Goal: Information Seeking & Learning: Find specific page/section

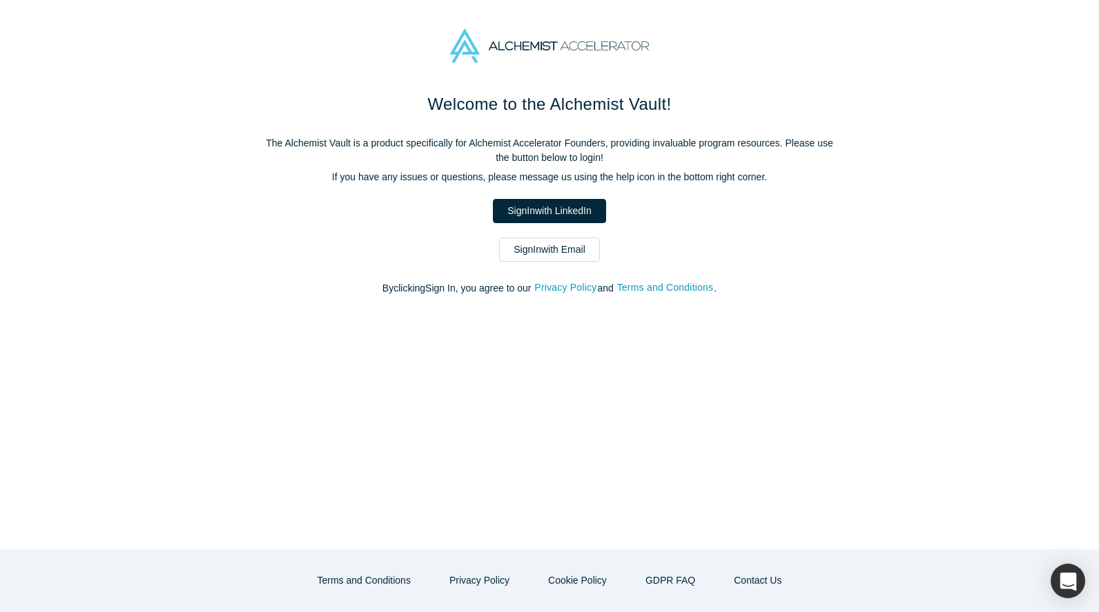
click at [577, 242] on link "Sign In with Email" at bounding box center [549, 249] width 101 height 24
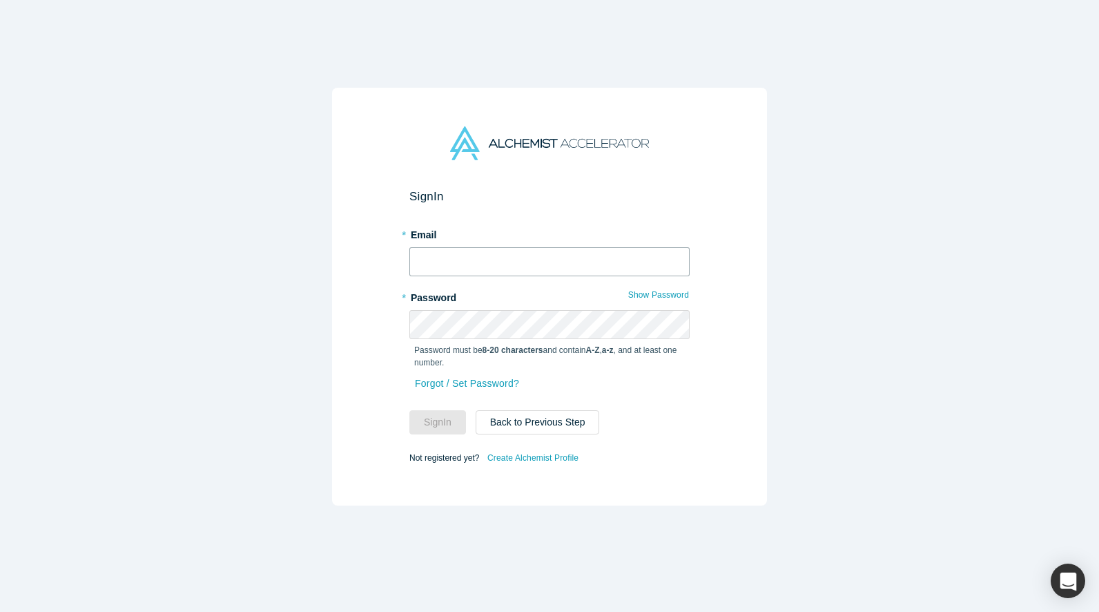
click at [567, 257] on input "text" at bounding box center [549, 261] width 280 height 29
type input "sam@melurna.com"
click at [453, 422] on button "Sign In" at bounding box center [437, 422] width 57 height 24
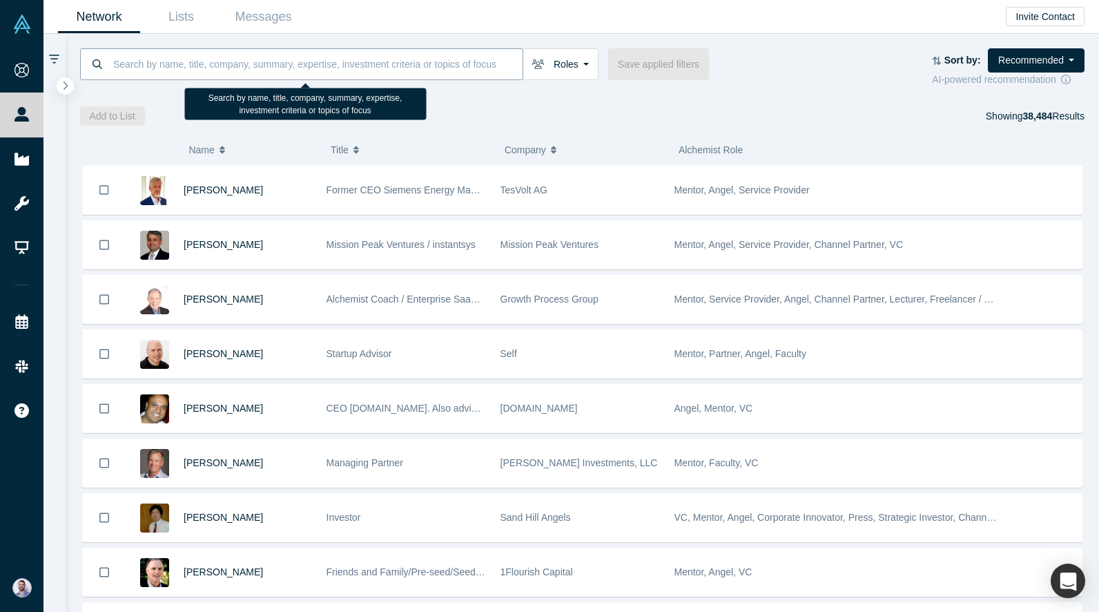
click at [231, 59] on input at bounding box center [317, 64] width 411 height 32
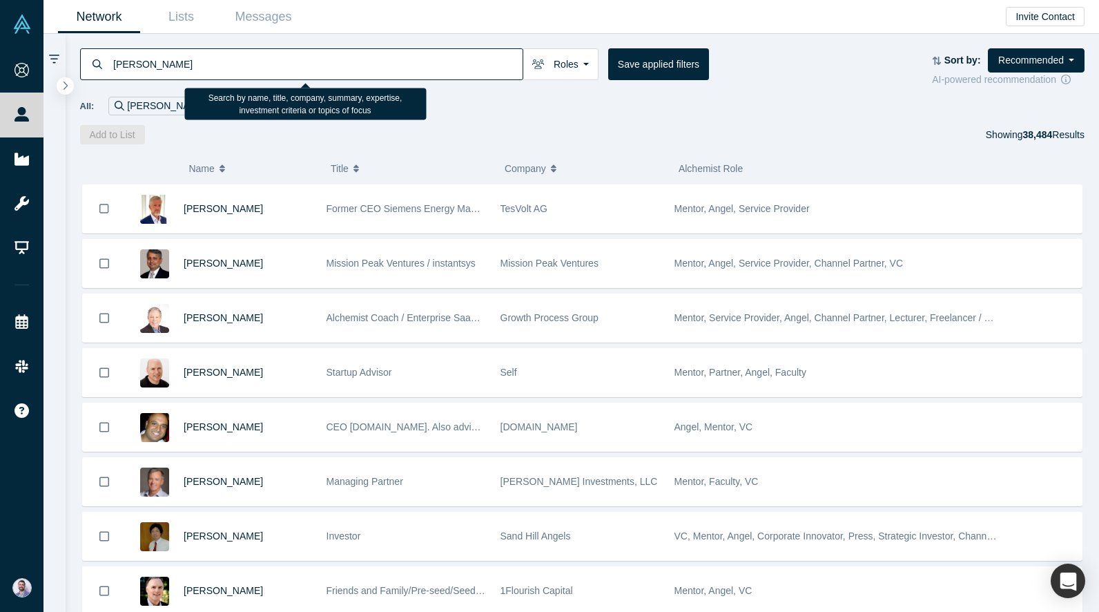
type input "alexander shartsis"
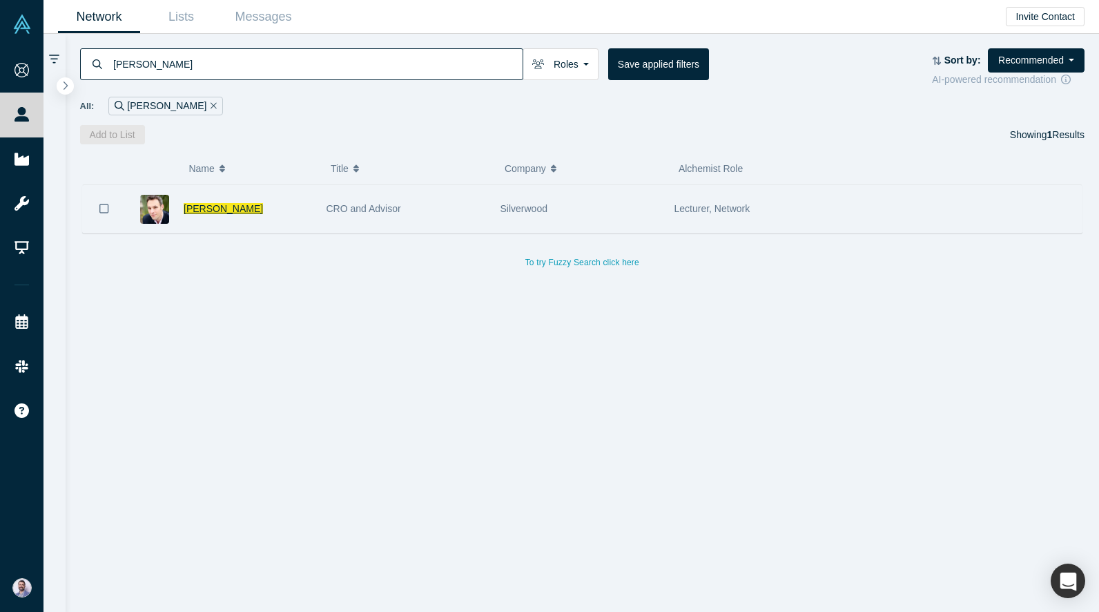
click at [233, 206] on span "Alexander Shartsis" at bounding box center [223, 208] width 79 height 11
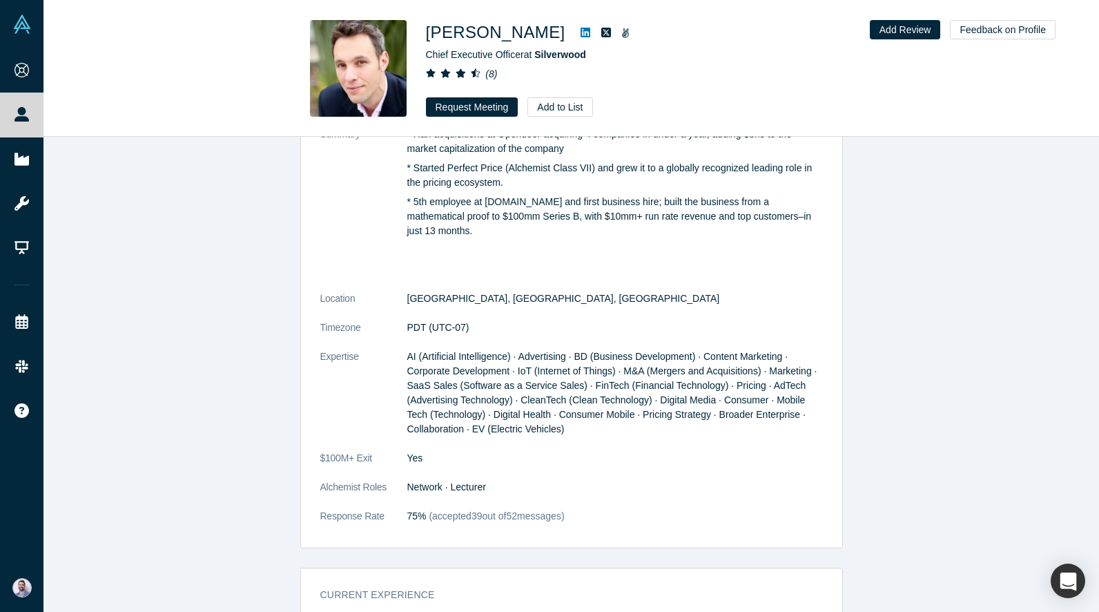
scroll to position [216, 0]
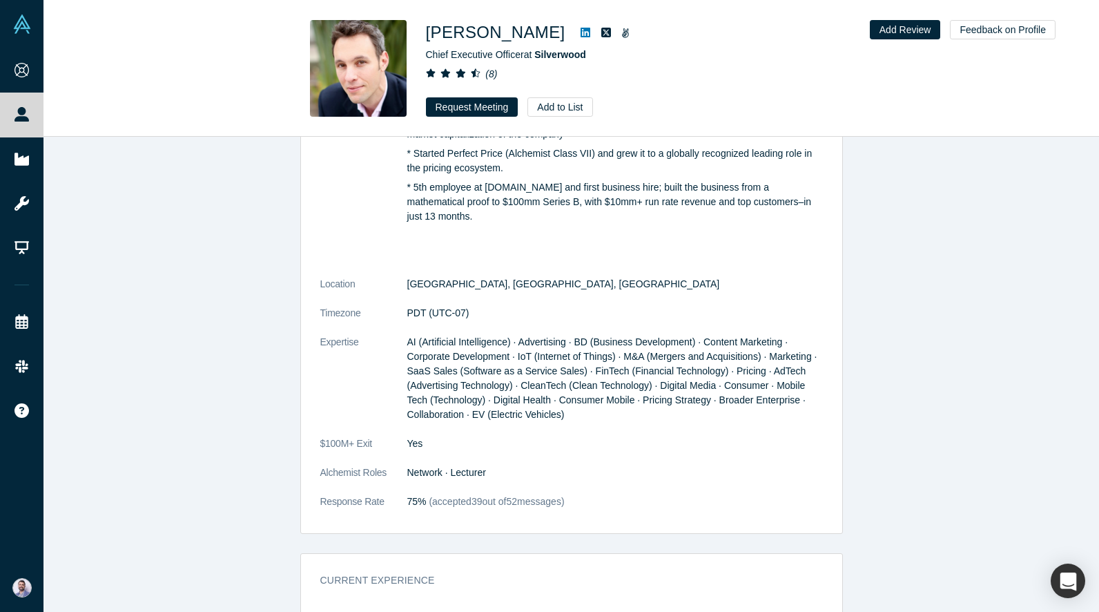
click at [208, 117] on div "Alexander Shartsis Chief Executive Officer at Silverwood ( 8 ) Request Meeting …" at bounding box center [571, 69] width 1056 height 136
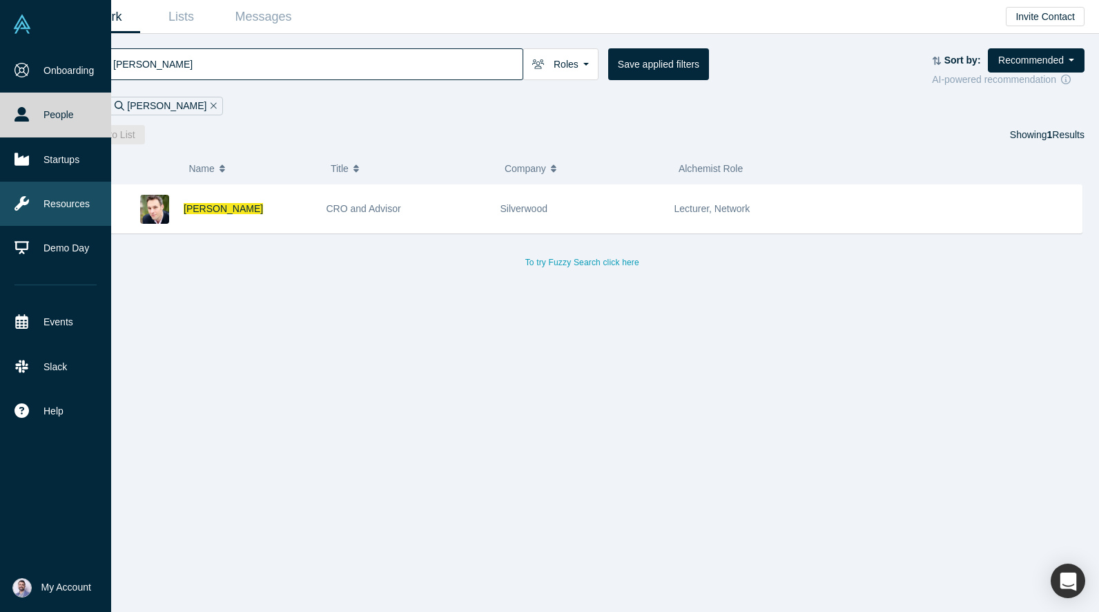
click at [72, 197] on link "Resources" at bounding box center [55, 204] width 111 height 44
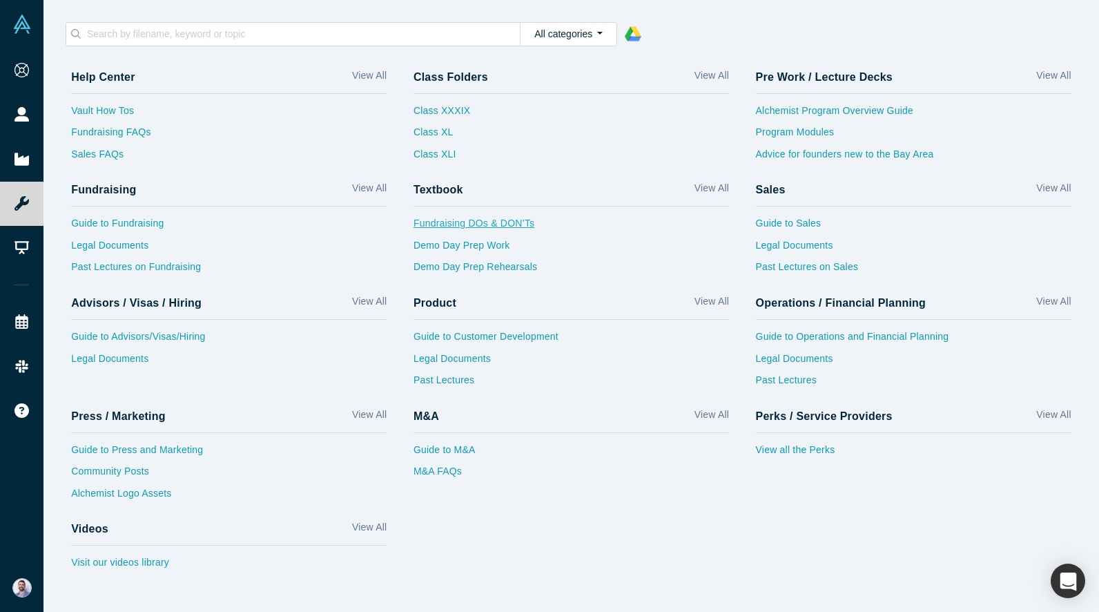
click at [546, 229] on link "Fundraising DOs & DON’Ts" at bounding box center [571, 227] width 315 height 22
click at [513, 242] on link "Demo Day Prep Work" at bounding box center [571, 249] width 315 height 22
click at [513, 262] on link "Demo Day Prep Rehearsals" at bounding box center [571, 271] width 315 height 22
click at [162, 233] on link "Guide to Fundraising" at bounding box center [228, 227] width 315 height 22
click at [162, 253] on link "Legal Documents" at bounding box center [228, 249] width 315 height 22
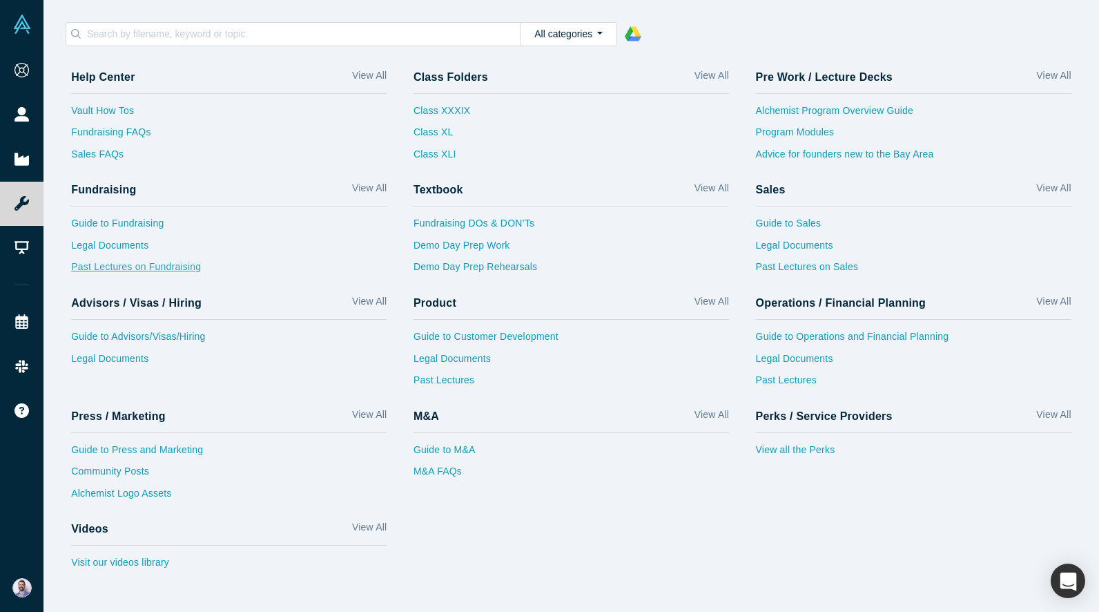
click at [165, 275] on link "Past Lectures on Fundraising" at bounding box center [228, 271] width 315 height 22
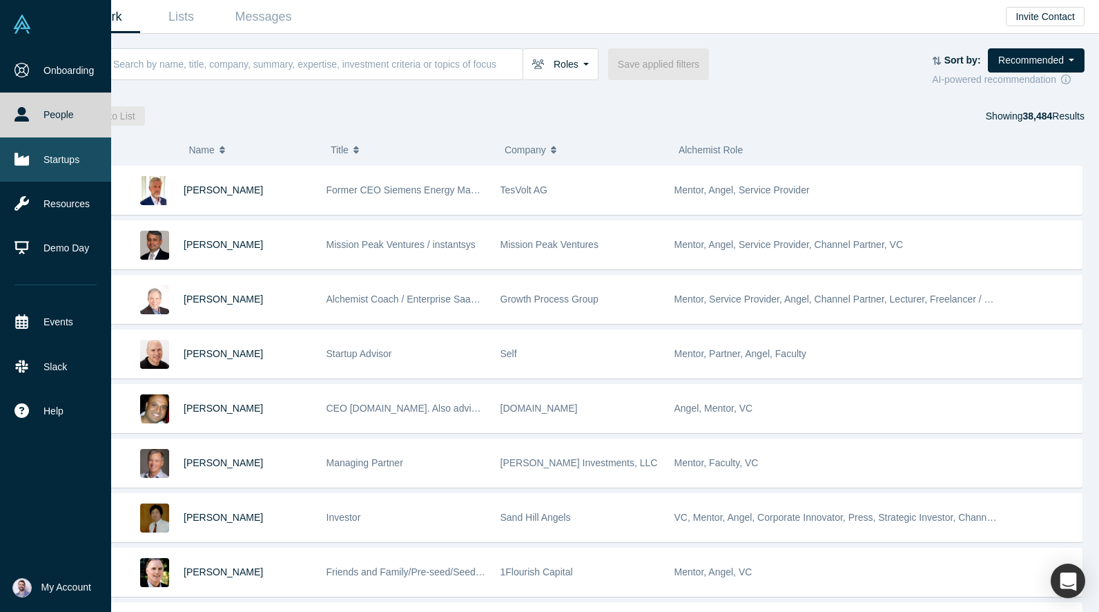
click at [25, 164] on icon at bounding box center [21, 159] width 14 height 12
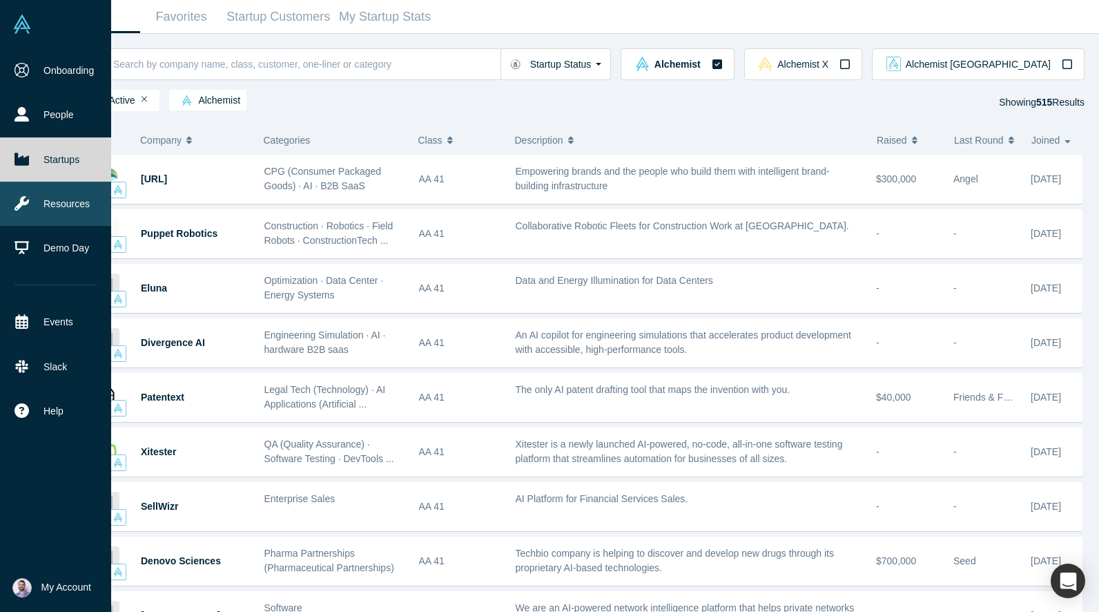
click at [21, 203] on icon at bounding box center [21, 203] width 14 height 14
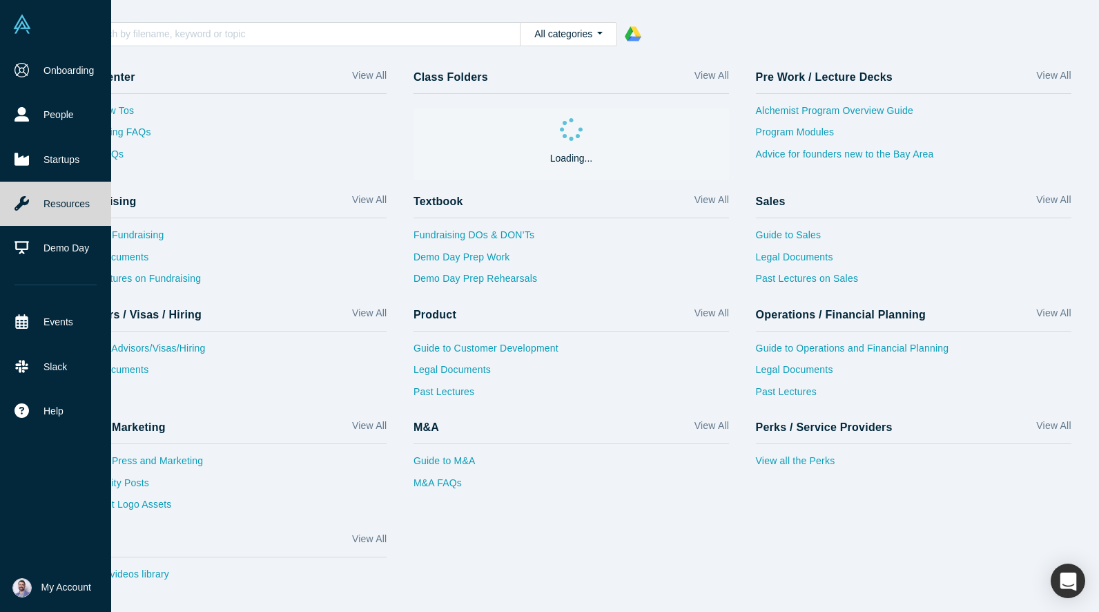
click at [21, 222] on link "Resources" at bounding box center [55, 204] width 111 height 44
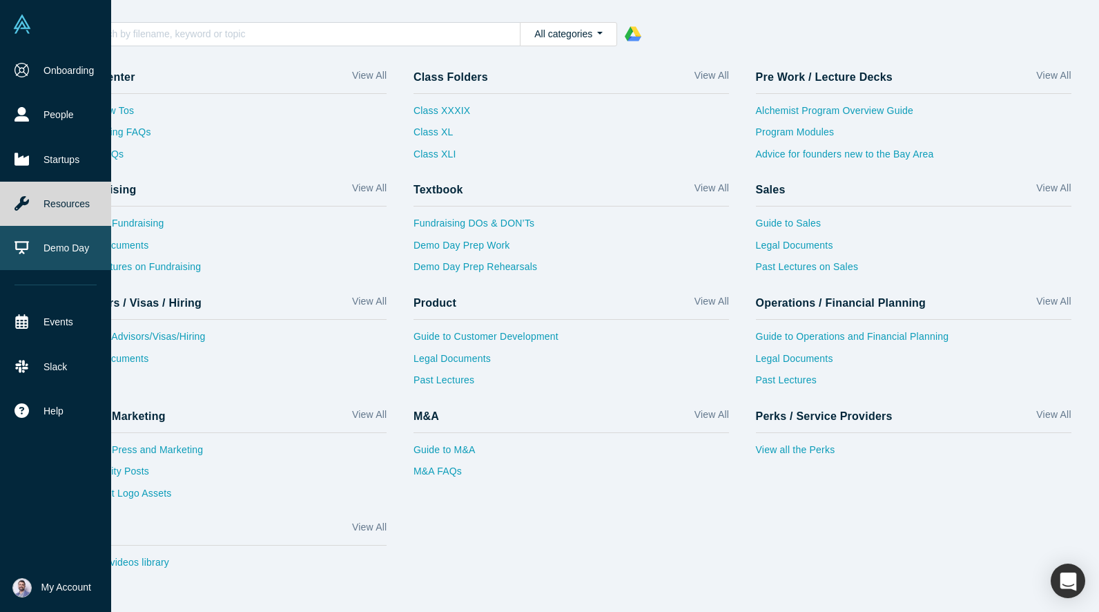
click at [32, 232] on link "Demo Day" at bounding box center [55, 248] width 111 height 44
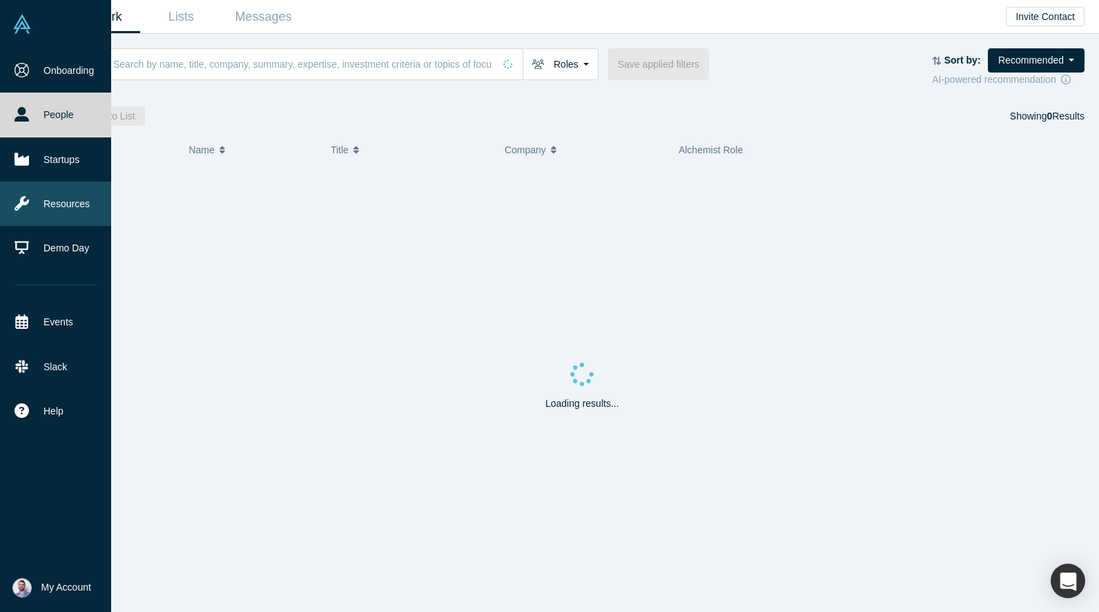
click at [79, 195] on link "Resources" at bounding box center [55, 204] width 111 height 44
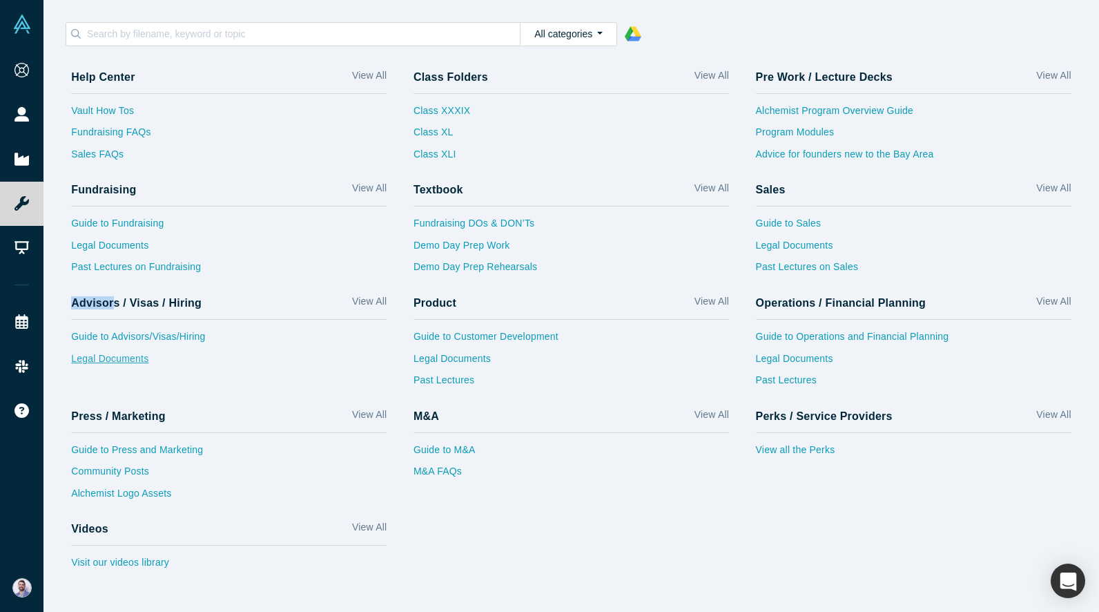
click at [160, 358] on link "Legal Documents" at bounding box center [228, 362] width 315 height 22
click at [197, 359] on link "Legal Documents" at bounding box center [228, 362] width 315 height 22
click at [138, 233] on link "Guide to Fundraising" at bounding box center [228, 227] width 315 height 22
click at [120, 244] on link "Legal Documents" at bounding box center [228, 249] width 315 height 22
click at [120, 267] on link "Past Lectures on Fundraising" at bounding box center [228, 271] width 315 height 22
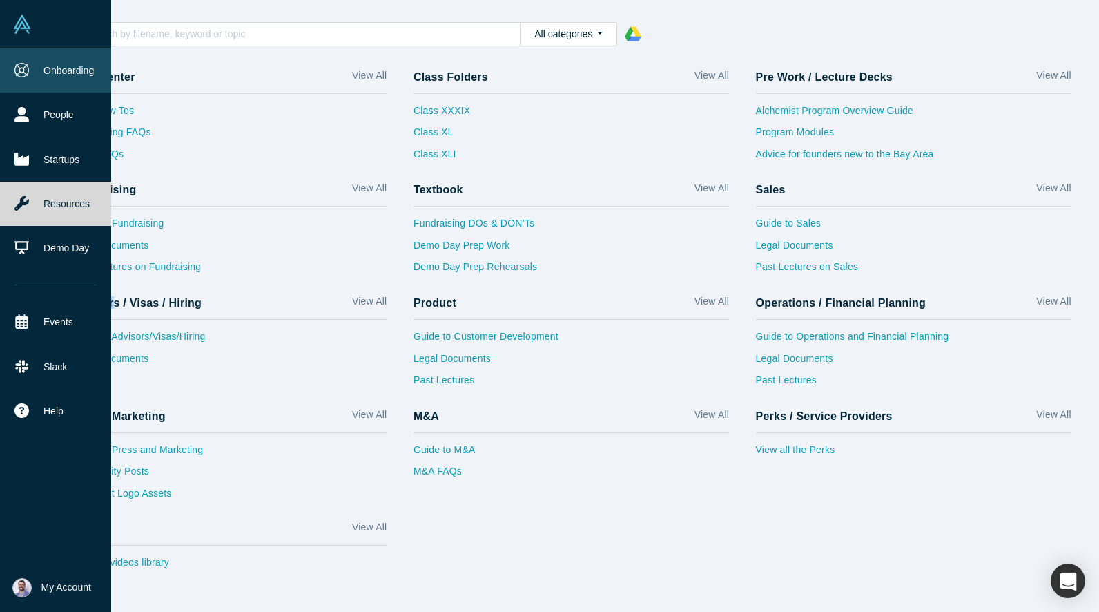
click at [39, 72] on link "Onboarding" at bounding box center [55, 70] width 111 height 44
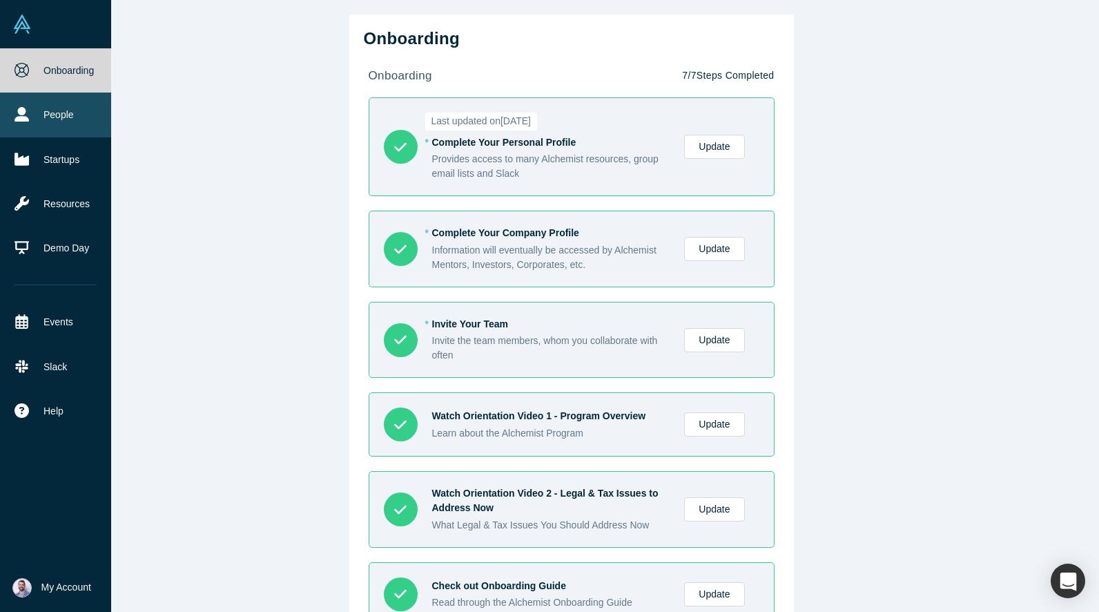
click at [36, 115] on link "People" at bounding box center [55, 115] width 111 height 44
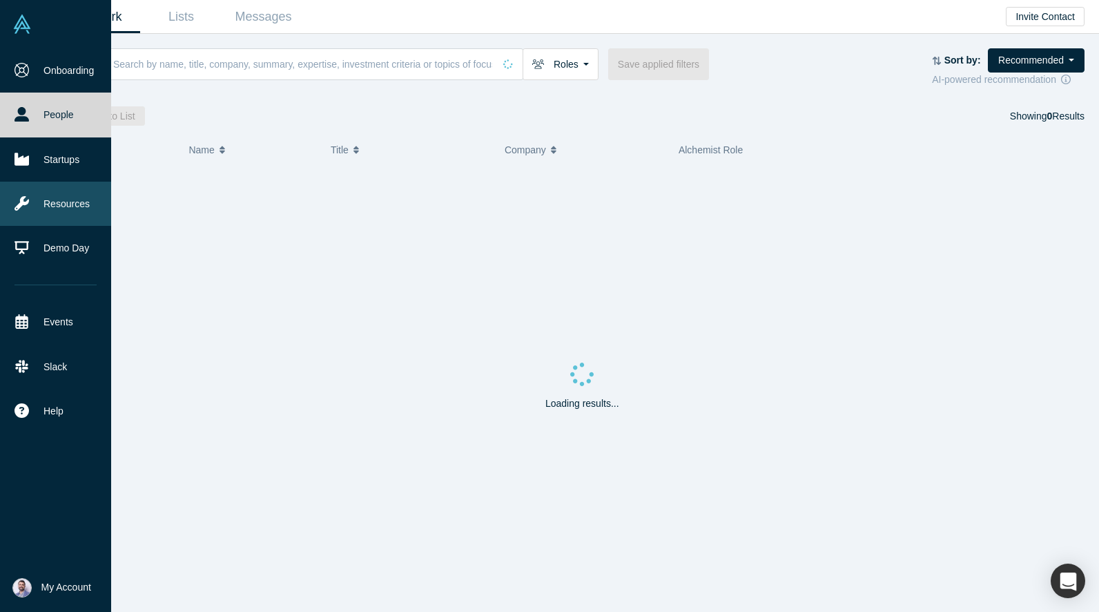
click at [81, 194] on link "Resources" at bounding box center [55, 204] width 111 height 44
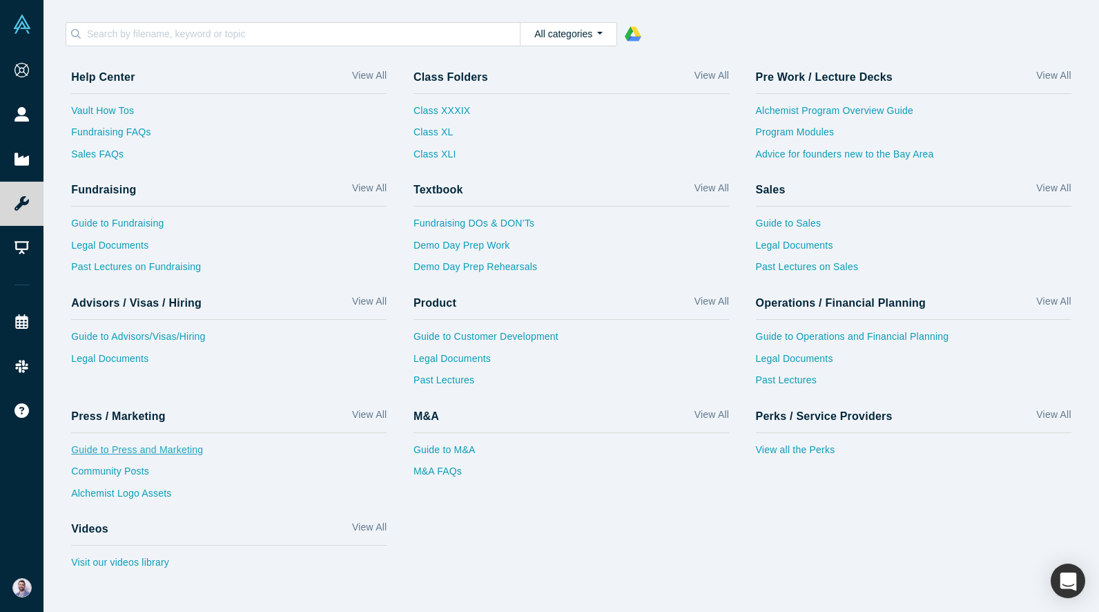
click at [126, 446] on link "Guide to Press and Marketing" at bounding box center [228, 454] width 315 height 22
click at [117, 467] on link "Community Posts" at bounding box center [228, 475] width 315 height 22
click at [115, 496] on link "Alchemist Logo Assets" at bounding box center [228, 497] width 315 height 22
click at [171, 559] on link "Visit our videos library" at bounding box center [228, 566] width 315 height 22
click at [444, 463] on link "Guide to M&A" at bounding box center [571, 454] width 315 height 22
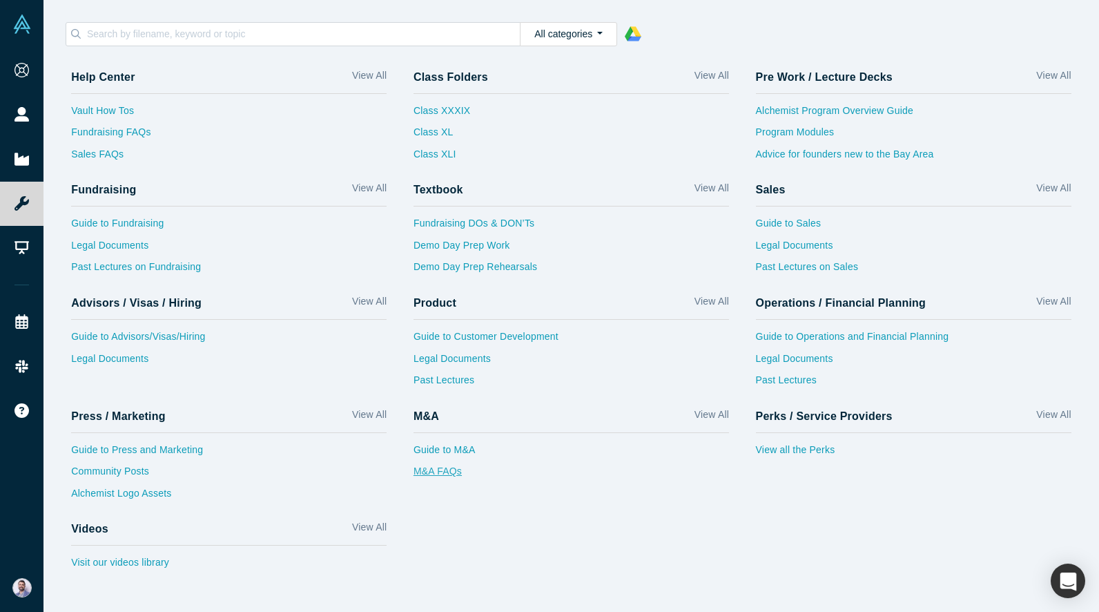
click at [444, 469] on link "M&A FAQs" at bounding box center [571, 475] width 315 height 22
click at [446, 389] on link "Past Lectures" at bounding box center [571, 384] width 315 height 22
click at [449, 347] on link "Guide to Customer Development" at bounding box center [571, 340] width 315 height 22
click at [447, 356] on link "Legal Documents" at bounding box center [571, 362] width 315 height 22
click at [474, 260] on link "Demo Day Prep Rehearsals" at bounding box center [571, 271] width 315 height 22
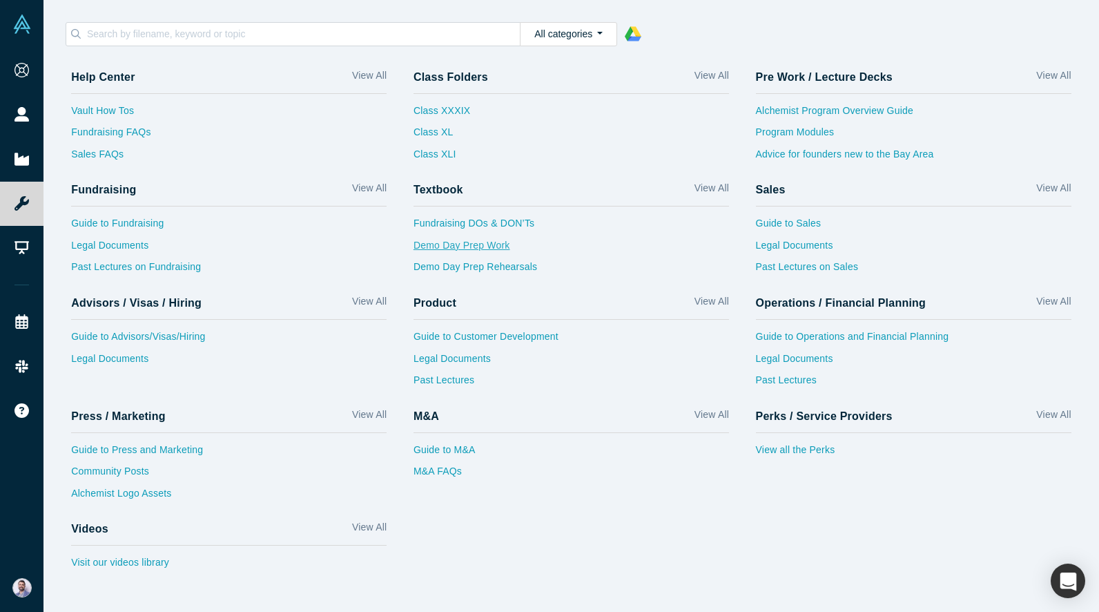
click at [469, 238] on link "Demo Day Prep Work" at bounding box center [571, 249] width 315 height 22
click at [469, 213] on div "Fundraising DOs & DON’Ts Demo Day Prep Work Demo Day Prep Rehearsals" at bounding box center [571, 243] width 315 height 75
click at [442, 157] on link "Class XLI" at bounding box center [442, 158] width 57 height 22
click at [431, 129] on link "Class XL" at bounding box center [442, 136] width 57 height 22
click at [432, 115] on link "Class XXXIX" at bounding box center [442, 115] width 57 height 22
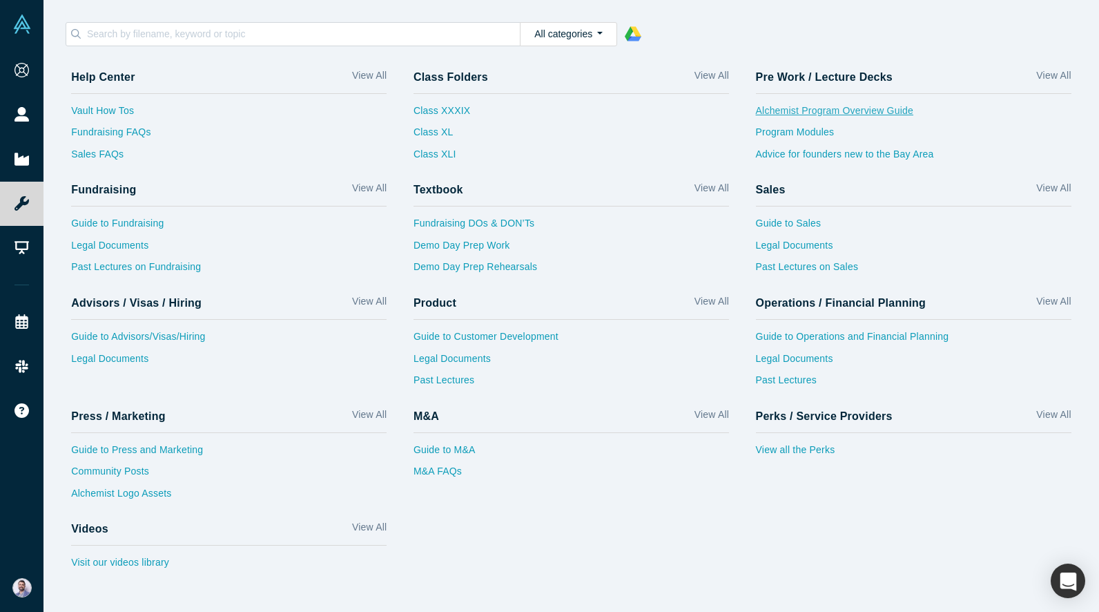
click at [804, 122] on link "Alchemist Program Overview Guide" at bounding box center [913, 115] width 315 height 22
click at [799, 135] on link "Program Modules" at bounding box center [913, 136] width 315 height 22
click at [799, 164] on link "Advice for founders new to the Bay Area" at bounding box center [913, 158] width 315 height 22
click at [790, 218] on link "Guide to Sales" at bounding box center [913, 227] width 315 height 22
click at [788, 255] on link "Legal Documents" at bounding box center [913, 249] width 315 height 22
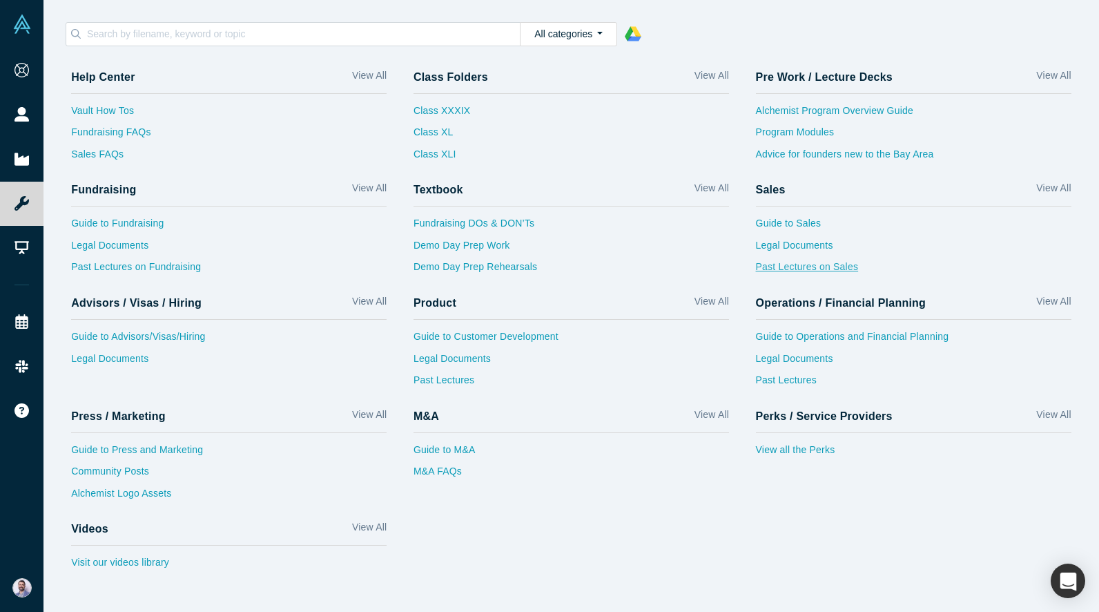
click at [788, 272] on link "Past Lectures on Sales" at bounding box center [913, 271] width 315 height 22
click at [799, 302] on h4 "Operations / Financial Planning" at bounding box center [841, 302] width 171 height 13
click at [799, 324] on div "Guide to Operations and Financial Planning Legal Documents Past Lectures" at bounding box center [913, 357] width 315 height 75
click at [799, 332] on link "Guide to Operations and Financial Planning" at bounding box center [913, 340] width 315 height 22
click at [797, 360] on link "Legal Documents" at bounding box center [913, 362] width 315 height 22
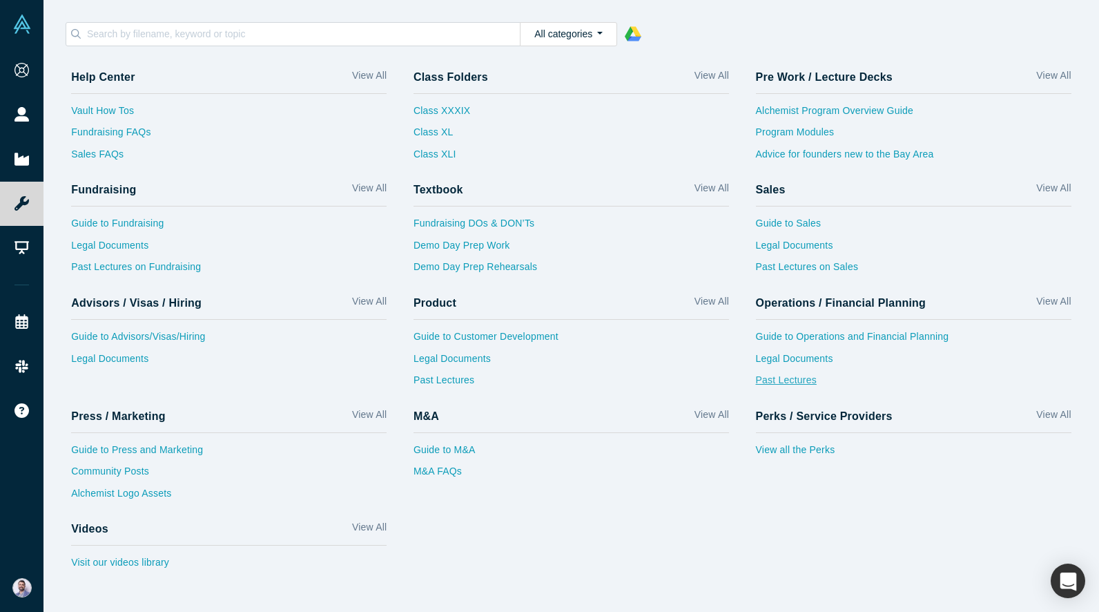
click at [797, 376] on link "Past Lectures" at bounding box center [913, 384] width 315 height 22
click at [1062, 304] on link "View All" at bounding box center [1053, 304] width 35 height 20
click at [1054, 414] on link "View All" at bounding box center [1053, 417] width 35 height 20
click at [1047, 190] on link "View All" at bounding box center [1053, 191] width 35 height 20
click at [1056, 71] on link "View All" at bounding box center [1053, 78] width 35 height 20
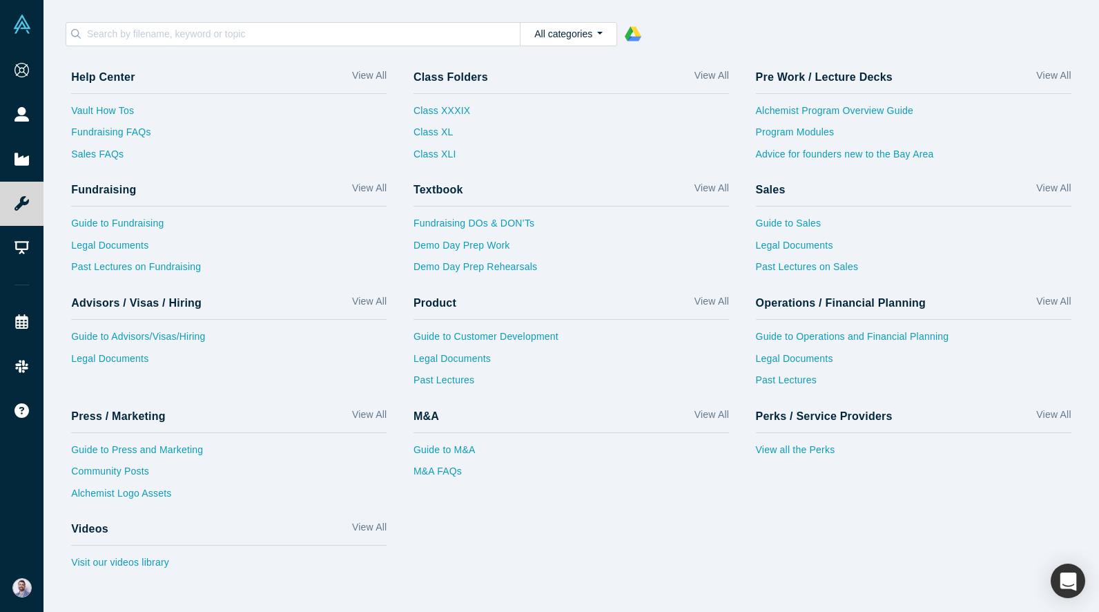
drag, startPoint x: 714, startPoint y: 80, endPoint x: 714, endPoint y: 91, distance: 11.0
click at [714, 80] on link "View All" at bounding box center [711, 78] width 35 height 20
click at [708, 186] on link "View All" at bounding box center [711, 191] width 35 height 20
click at [707, 290] on div "Product View All Guide to Customer Development Legal Documents Past Lectures" at bounding box center [571, 342] width 342 height 113
click at [706, 299] on link "View All" at bounding box center [711, 304] width 35 height 20
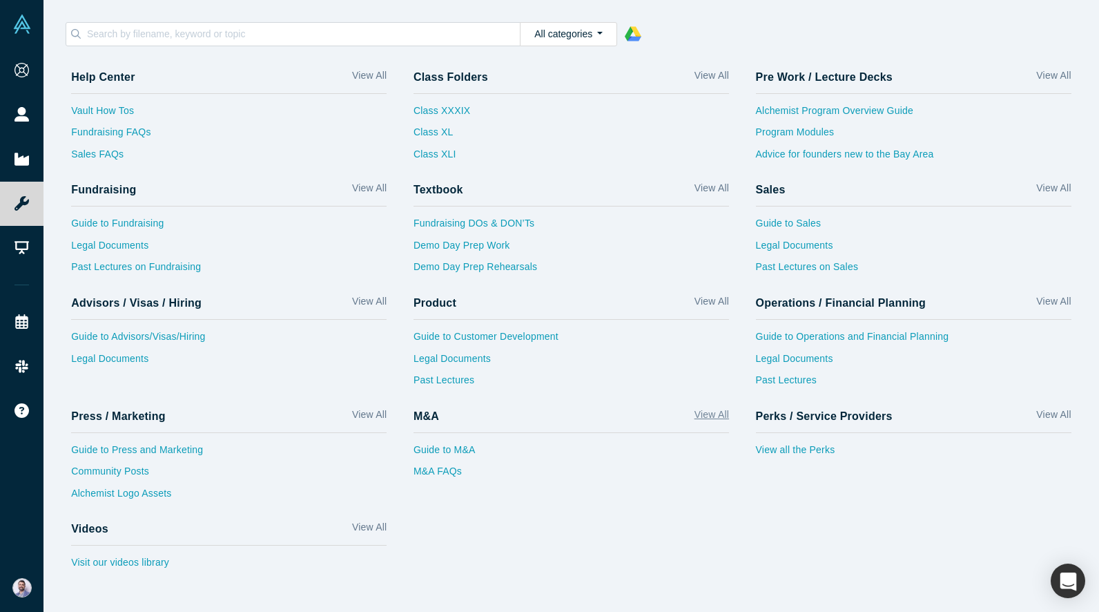
click at [709, 410] on link "View All" at bounding box center [711, 417] width 35 height 20
click at [362, 534] on link "View All" at bounding box center [369, 530] width 35 height 20
click at [382, 419] on link "View All" at bounding box center [369, 417] width 35 height 20
click at [378, 304] on link "View All" at bounding box center [369, 304] width 35 height 20
click at [381, 190] on link "View All" at bounding box center [369, 191] width 35 height 20
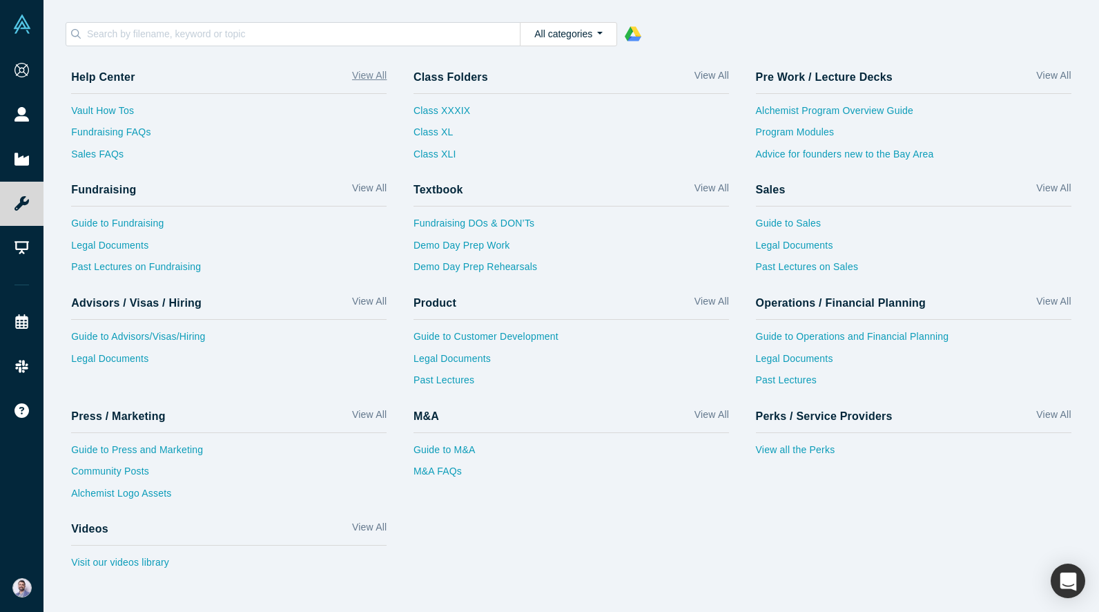
click at [370, 81] on link "View All" at bounding box center [369, 78] width 35 height 20
click at [630, 28] on polygon at bounding box center [635, 32] width 11 height 12
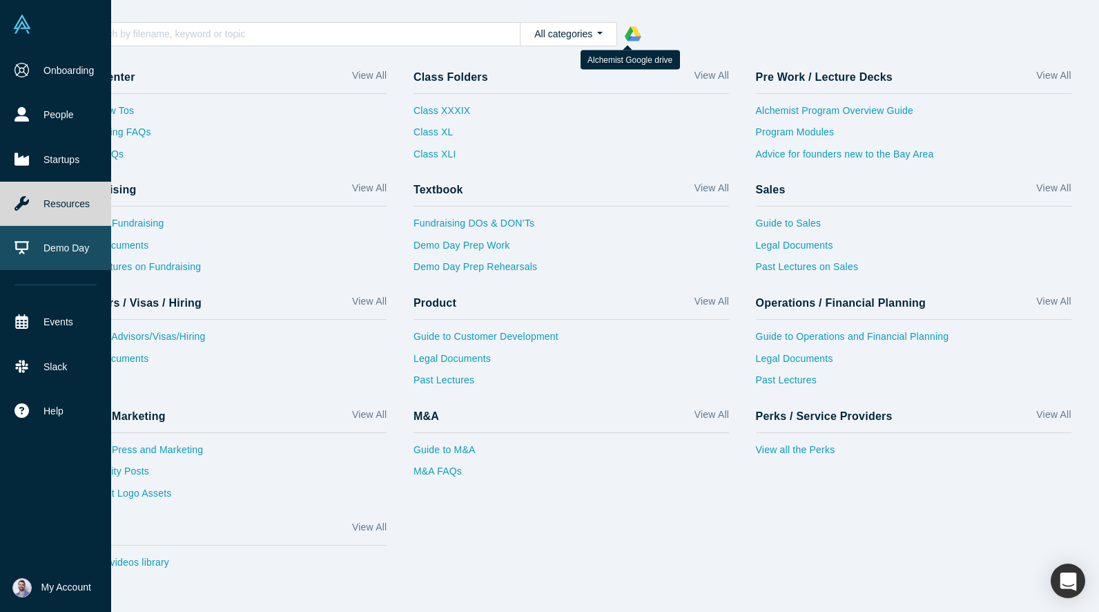
click at [57, 242] on link "Demo Day" at bounding box center [55, 248] width 111 height 44
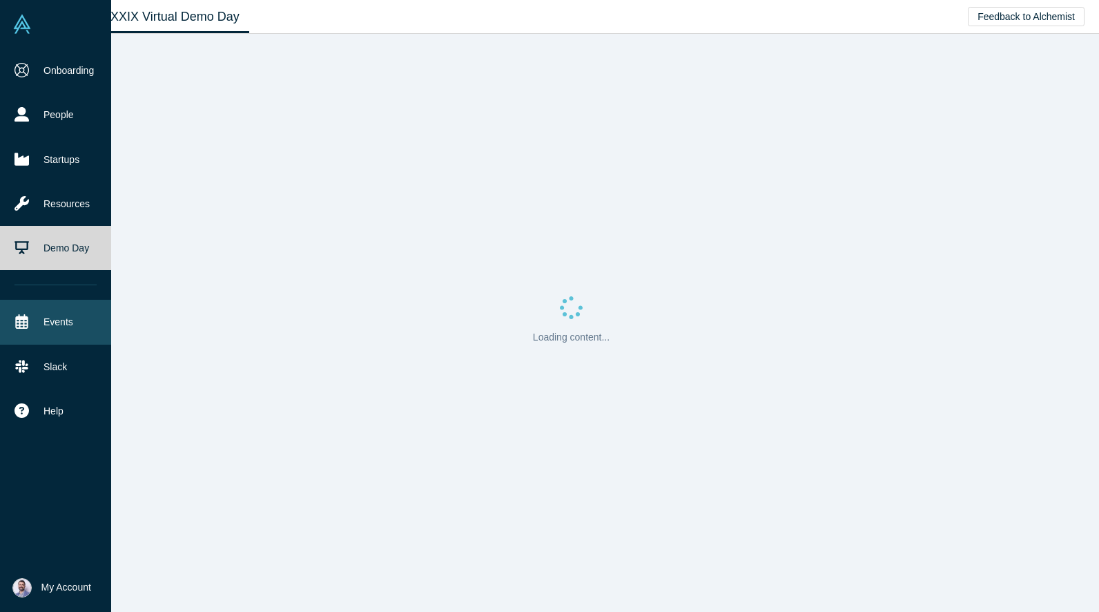
click at [37, 327] on link "Events" at bounding box center [55, 322] width 111 height 44
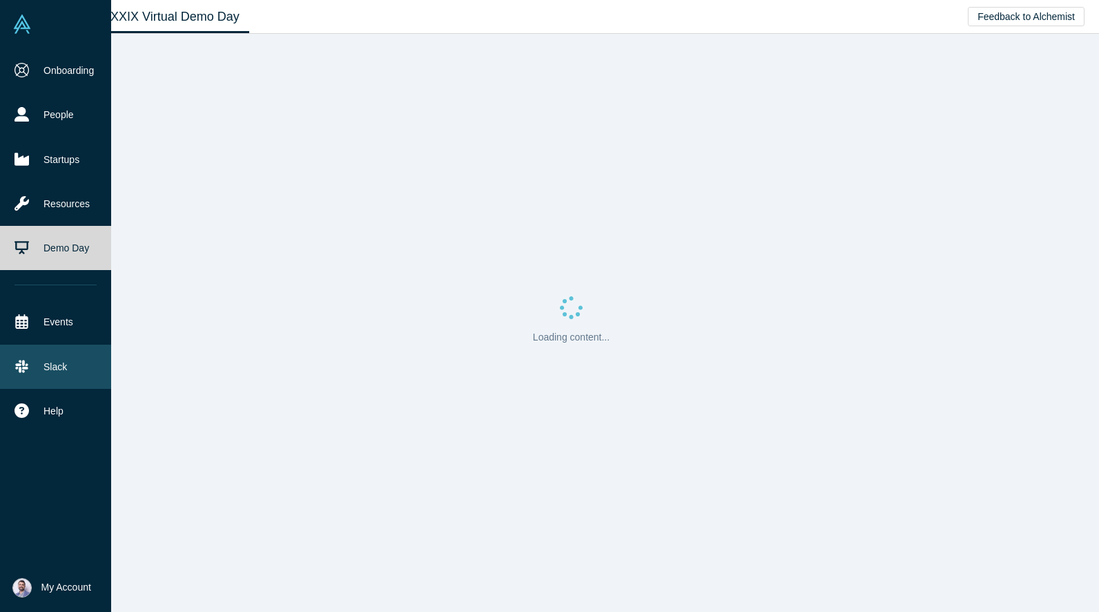
click at [50, 369] on link "Slack" at bounding box center [55, 366] width 111 height 44
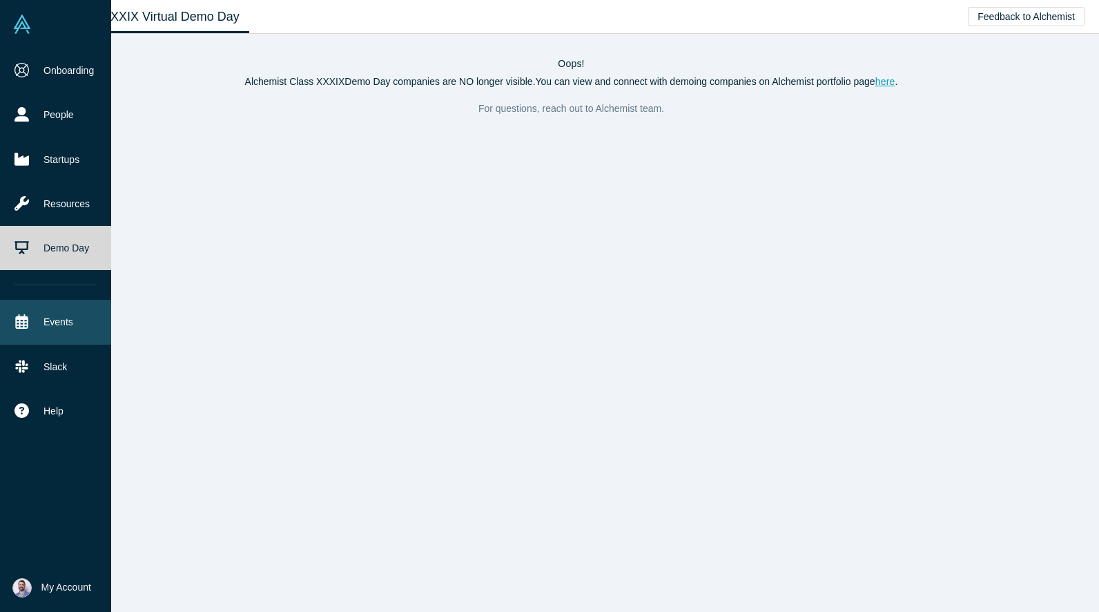
click at [68, 307] on link "Events" at bounding box center [55, 322] width 111 height 44
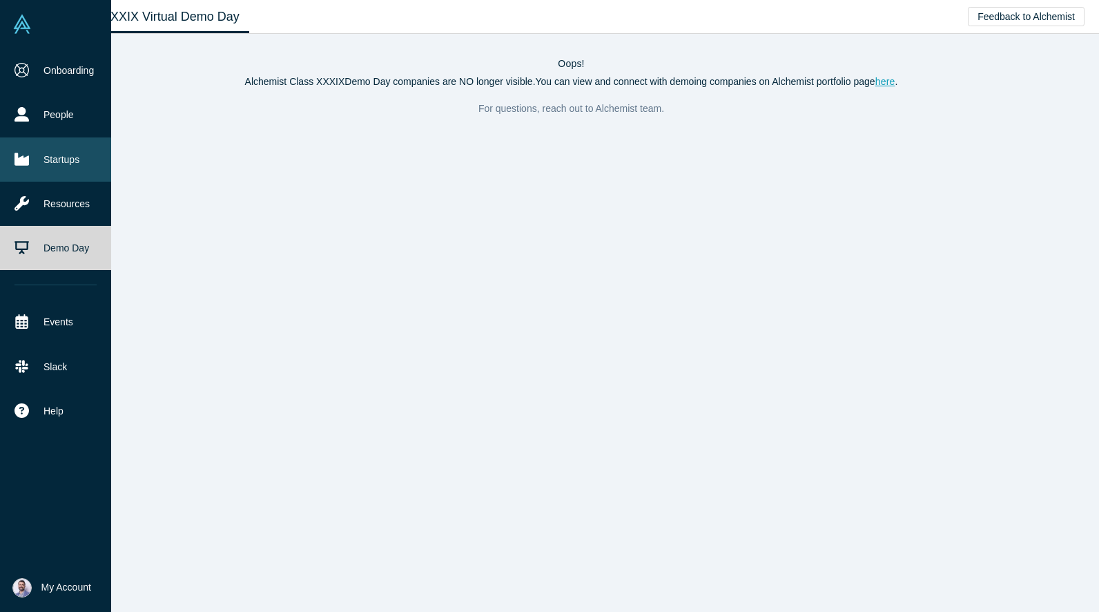
click at [72, 159] on link "Startups" at bounding box center [55, 159] width 111 height 44
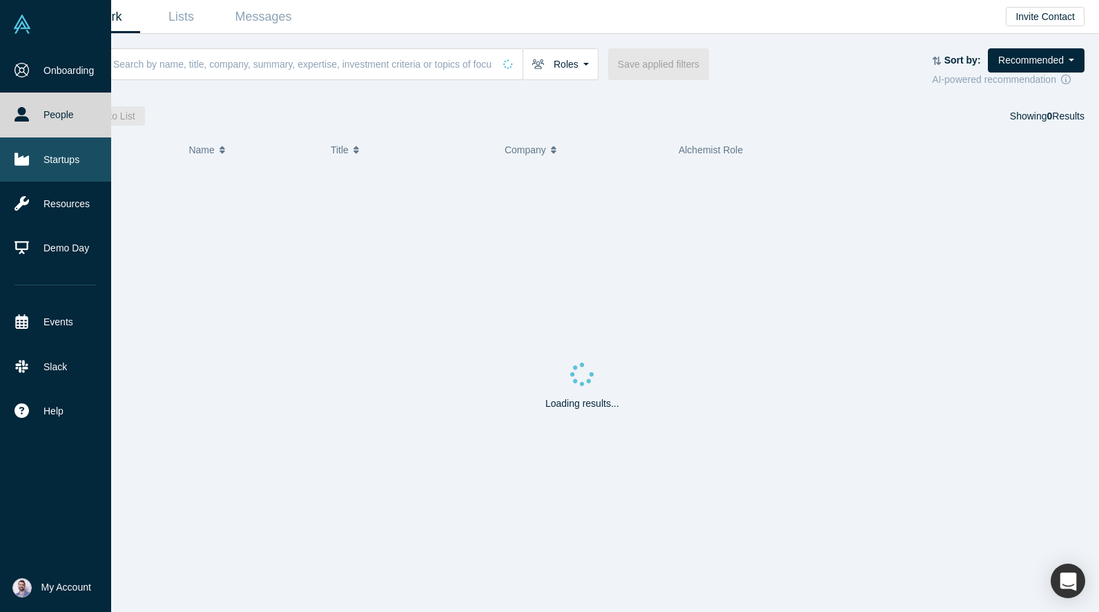
click at [67, 174] on link "Startups" at bounding box center [55, 159] width 111 height 44
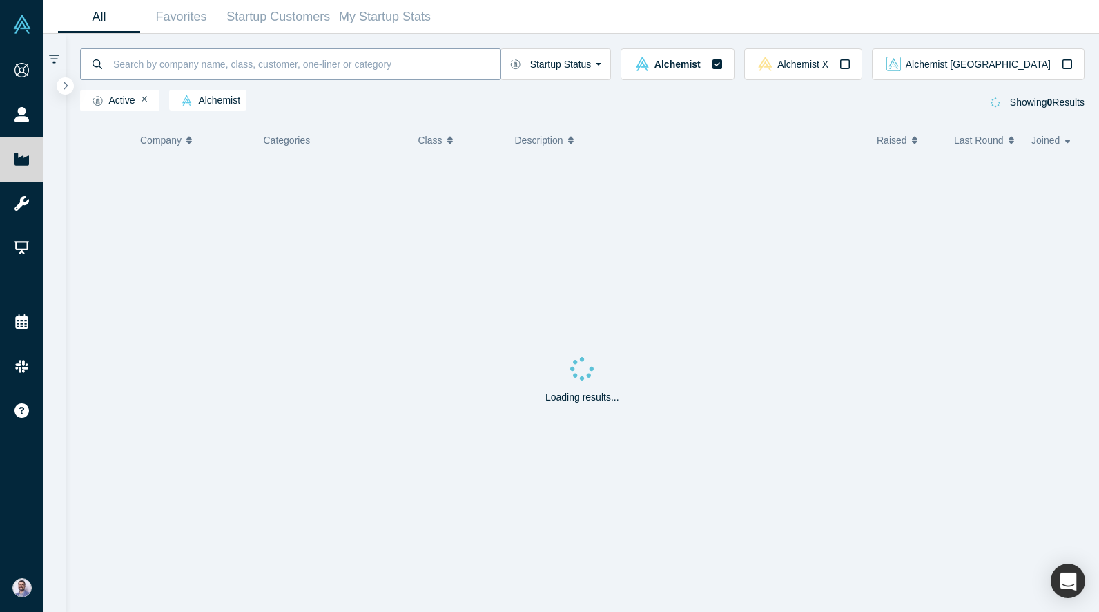
click at [231, 76] on input at bounding box center [306, 64] width 389 height 32
paste input "Foodsmart"
type input "Foodsmart"
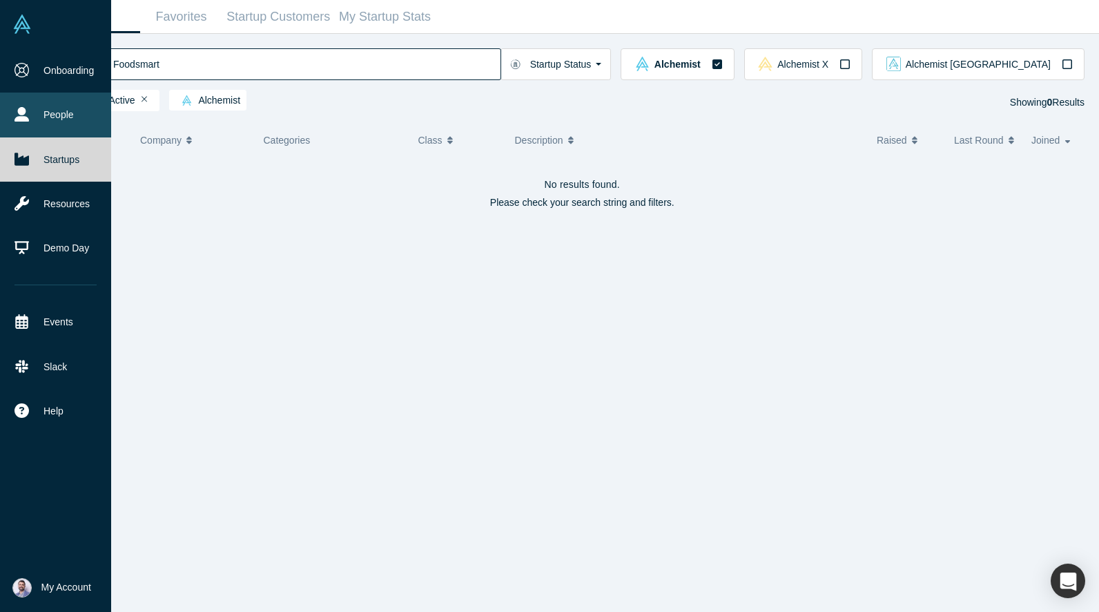
click at [69, 108] on link "People" at bounding box center [55, 115] width 111 height 44
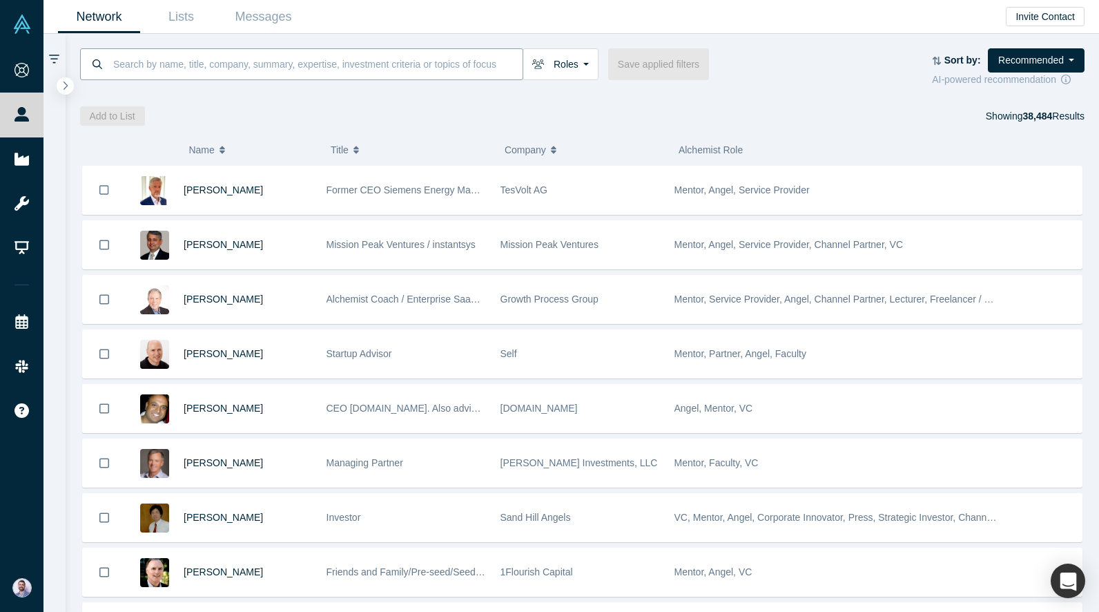
click at [363, 70] on input at bounding box center [317, 64] width 411 height 32
paste input "m"
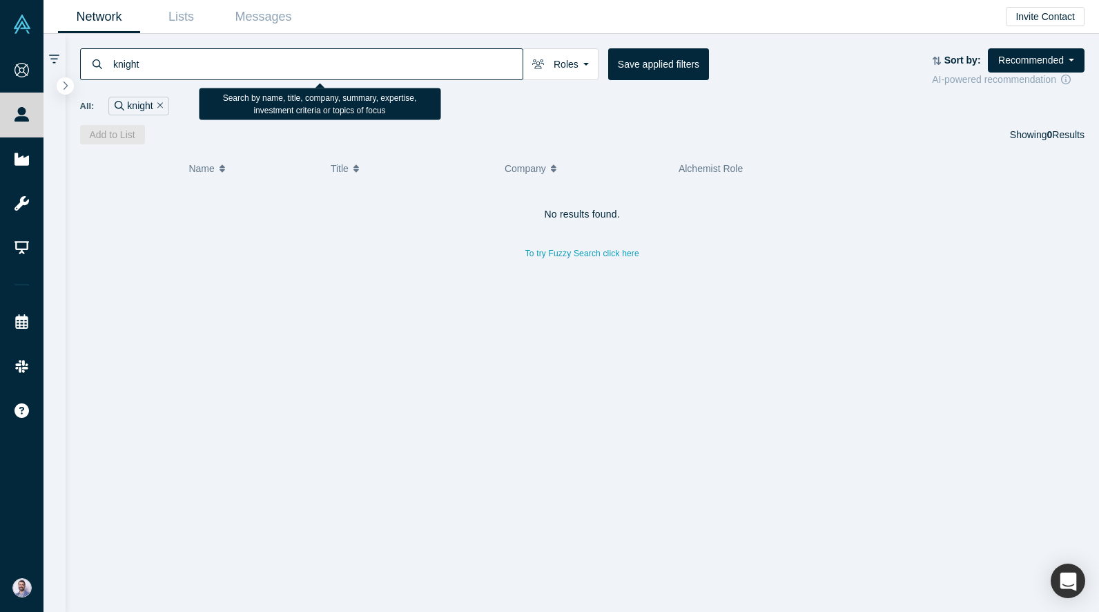
type input "knight"
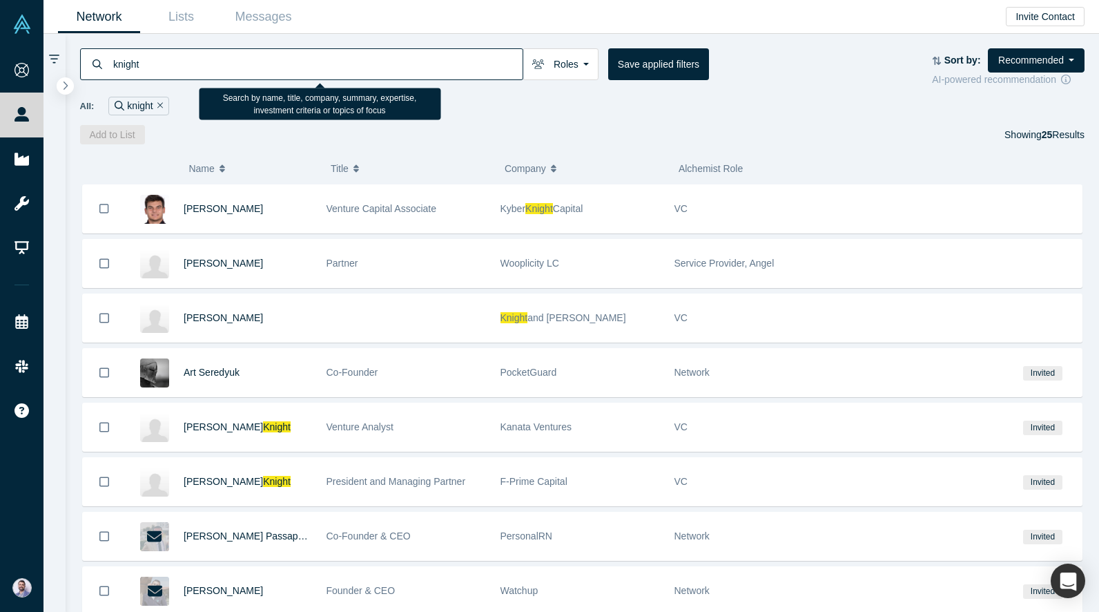
click at [302, 55] on input "knight" at bounding box center [317, 64] width 411 height 32
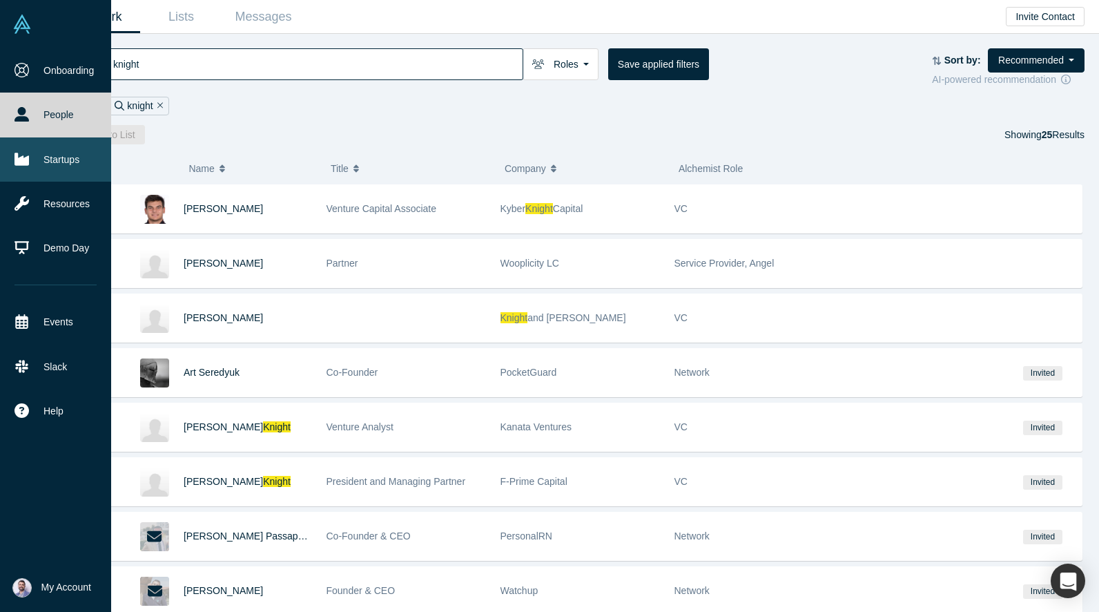
click at [32, 164] on link "Startups" at bounding box center [55, 159] width 111 height 44
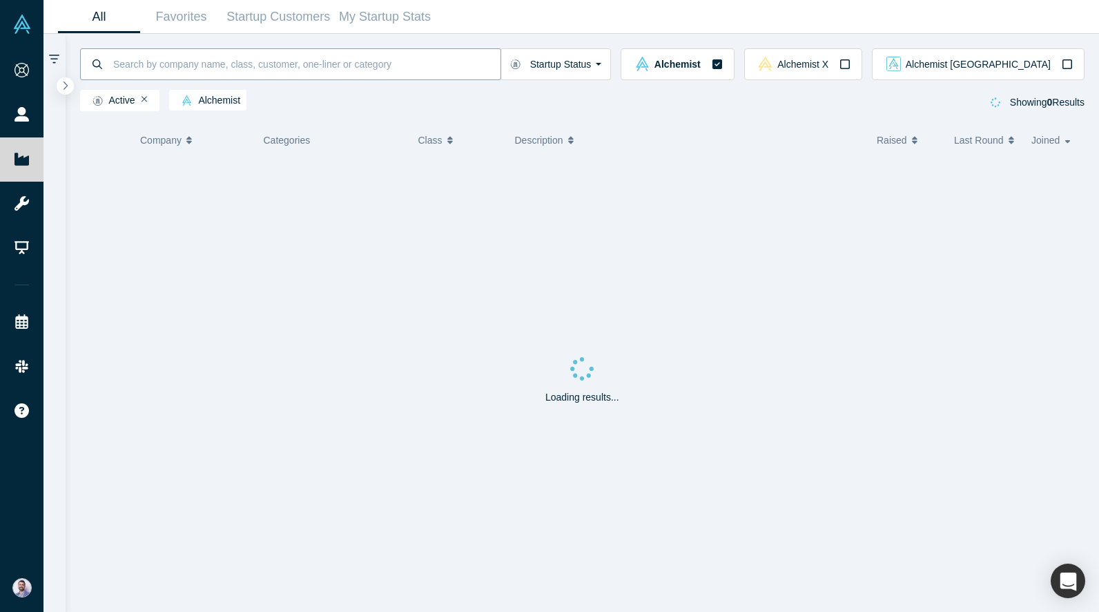
click at [255, 68] on input at bounding box center [306, 64] width 389 height 32
type input "moengage"
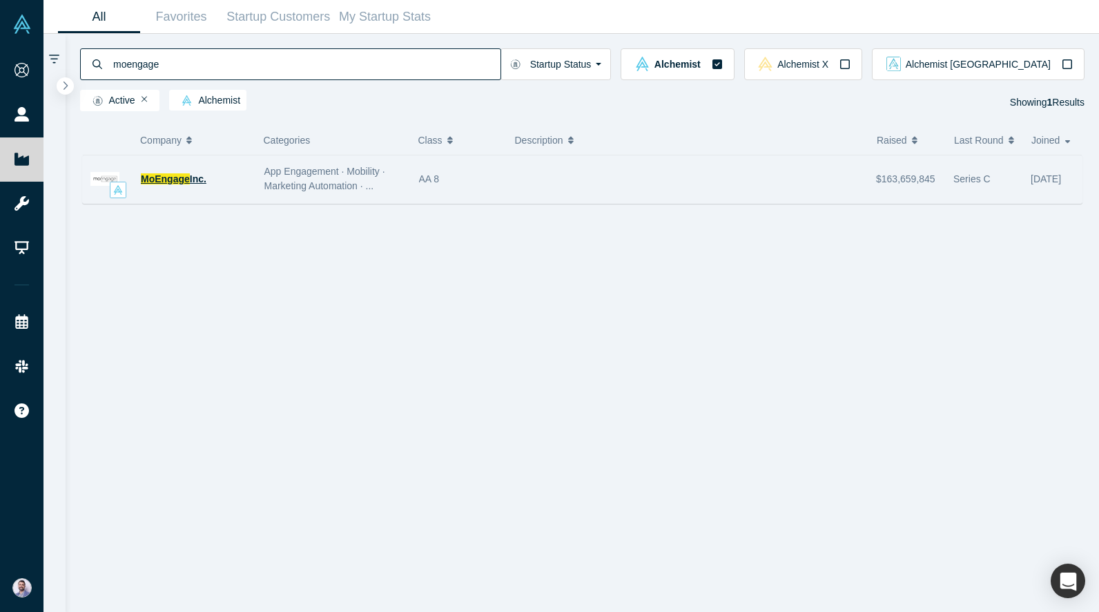
click at [202, 179] on span "Inc." at bounding box center [198, 178] width 17 height 11
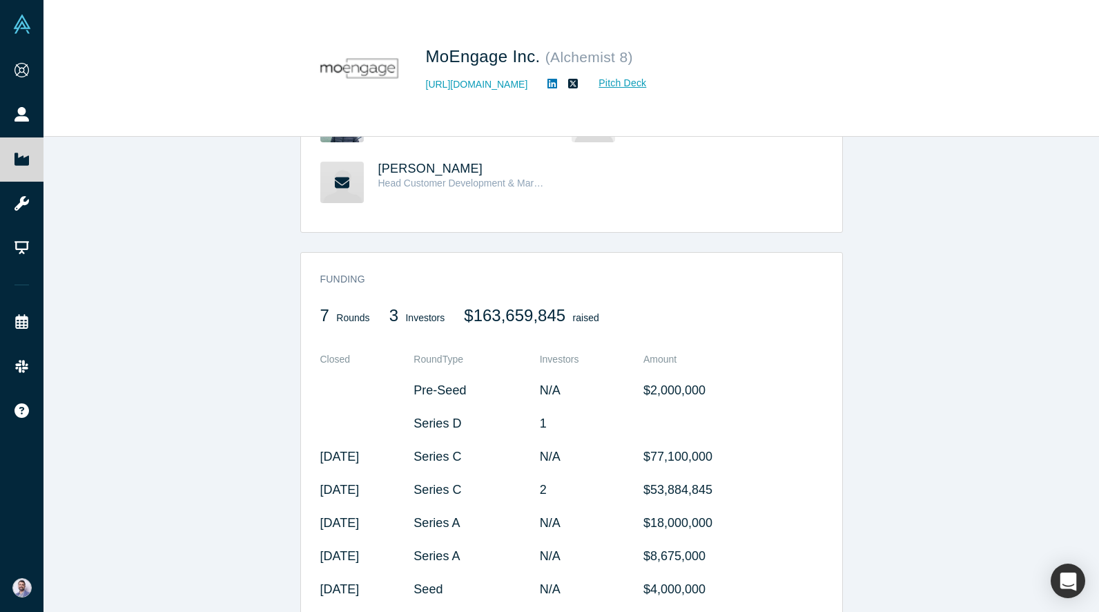
scroll to position [375, 0]
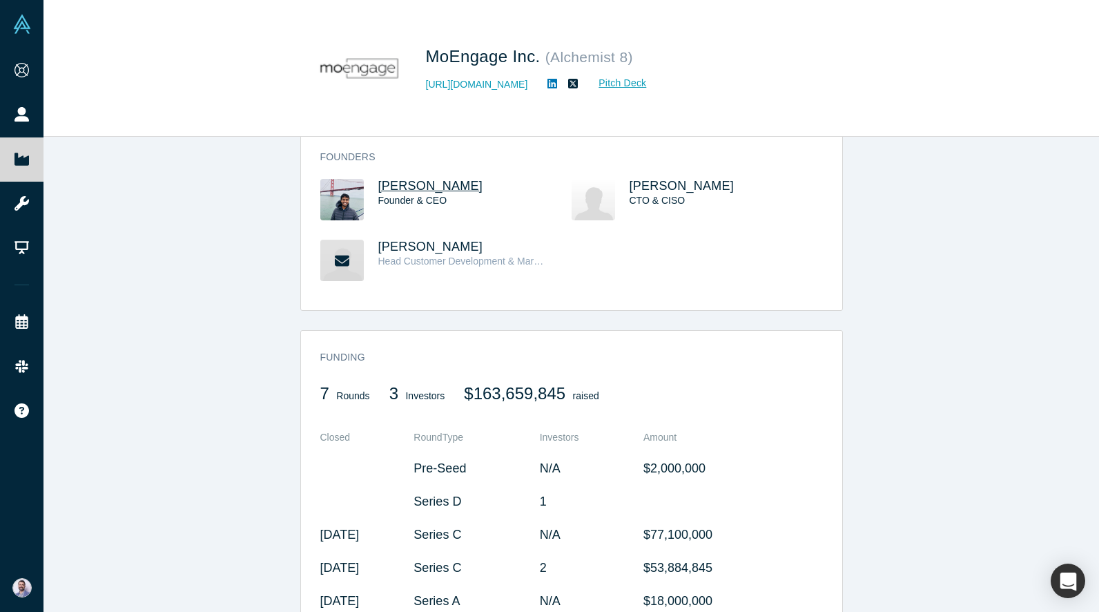
click at [431, 182] on span "Raviteja Dodda" at bounding box center [430, 186] width 105 height 14
click at [625, 191] on div "Yashwanth Kumar CTO & CISO" at bounding box center [697, 209] width 251 height 61
click at [661, 191] on span "Yashwanth Kumar" at bounding box center [682, 186] width 105 height 14
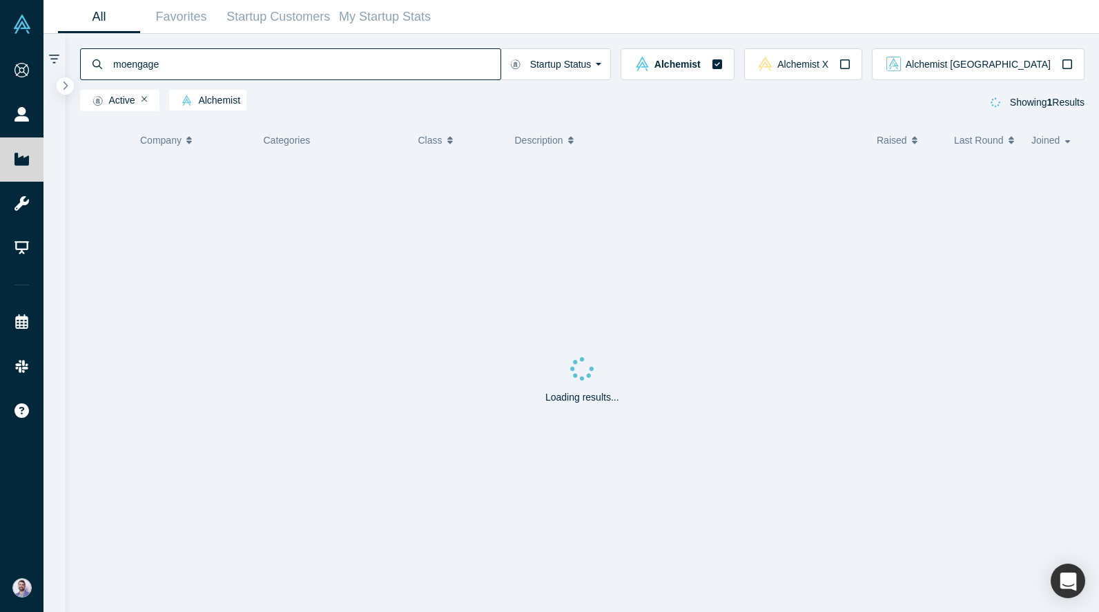
click at [301, 66] on input "moengage" at bounding box center [306, 64] width 389 height 32
type input "foresight"
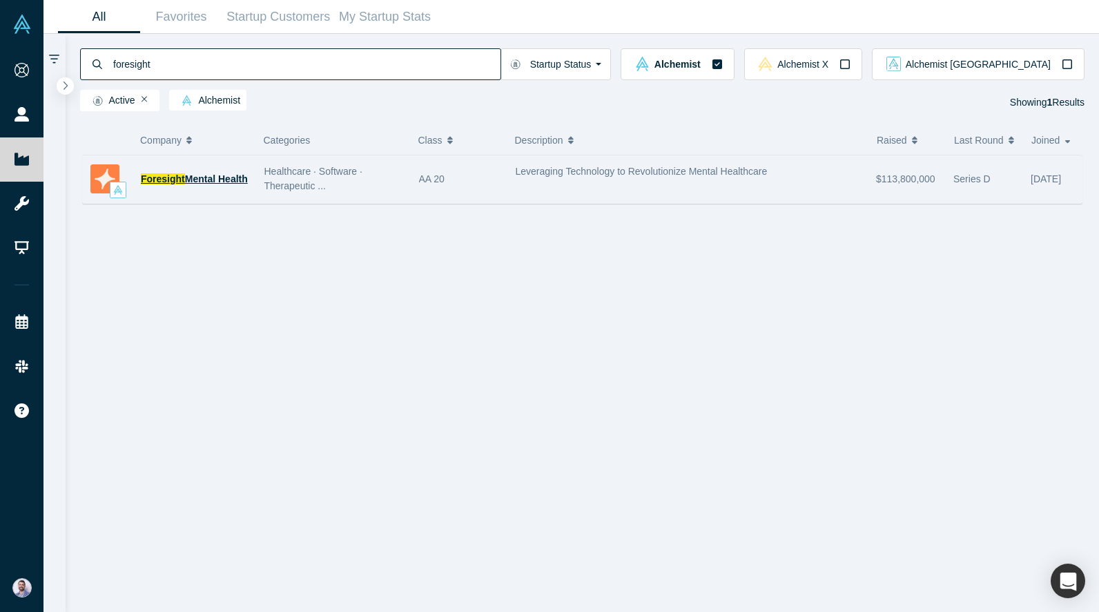
click at [229, 175] on span "Mental Health" at bounding box center [216, 178] width 63 height 11
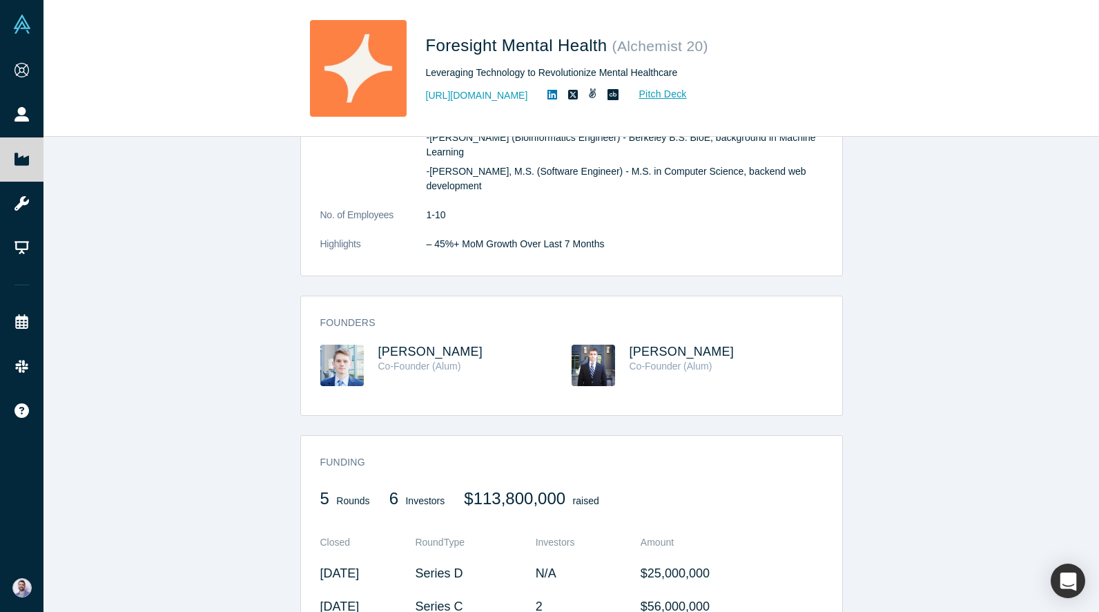
scroll to position [483, 0]
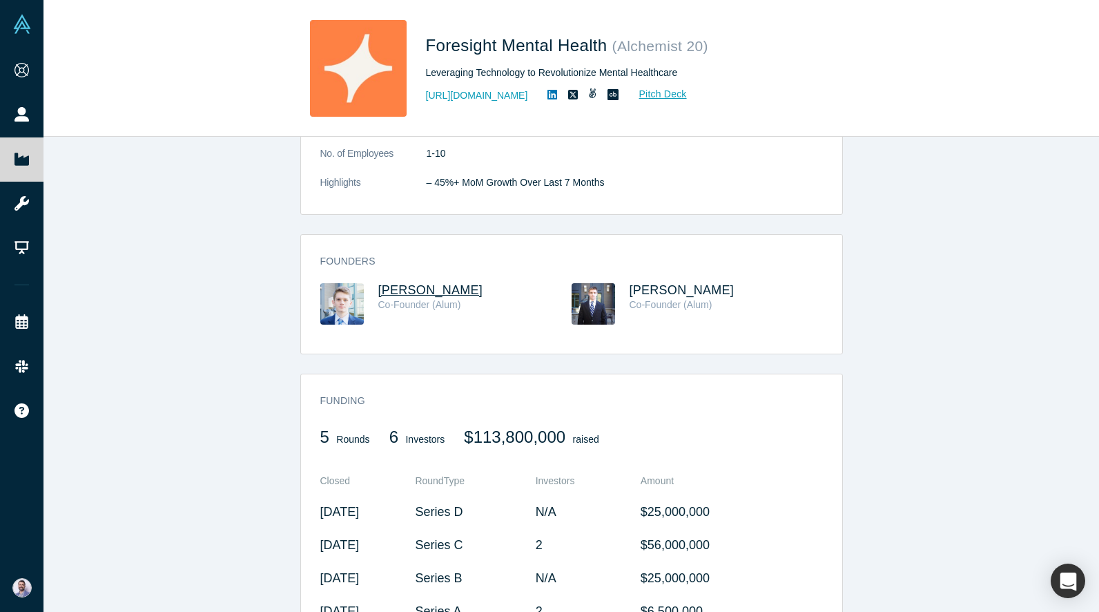
click at [460, 297] on span "Douglas Hapeman" at bounding box center [430, 290] width 105 height 14
click at [690, 297] on span "Matt Milford" at bounding box center [682, 290] width 105 height 14
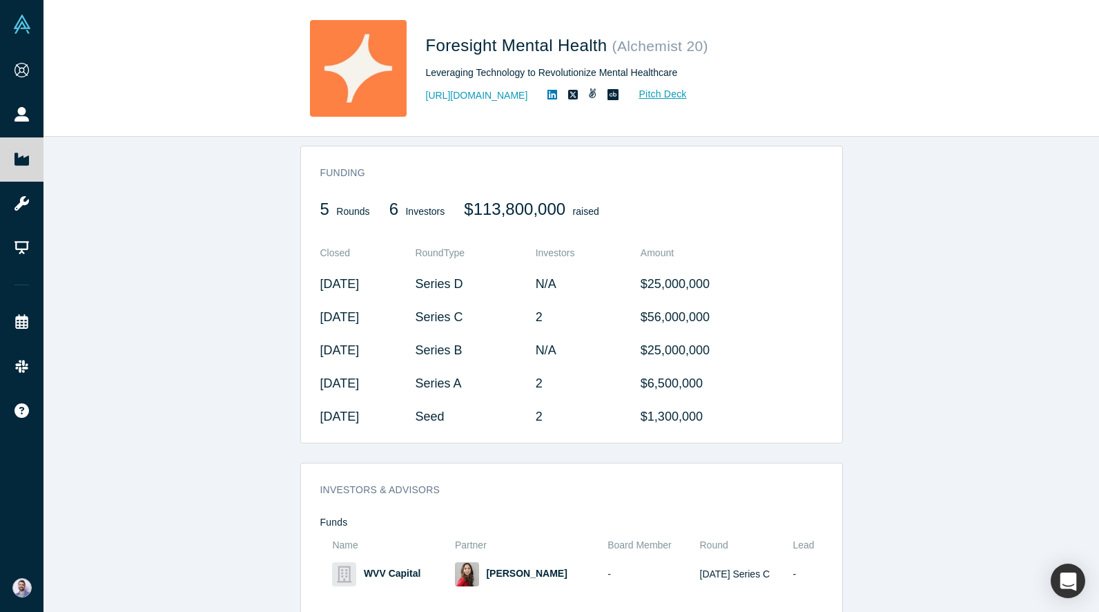
scroll to position [0, 0]
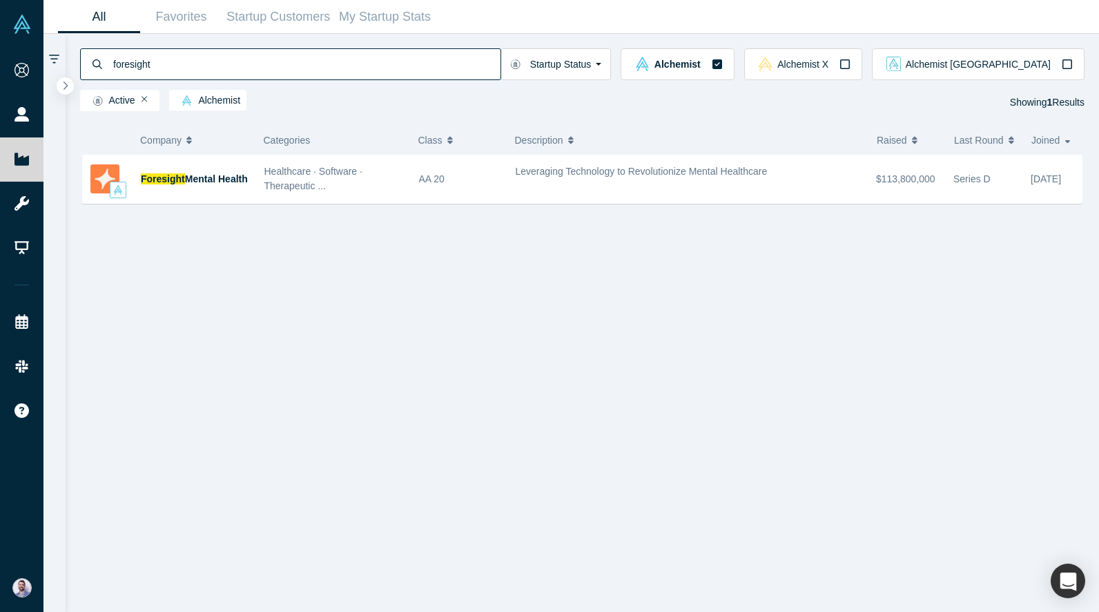
click at [191, 59] on input "foresight" at bounding box center [306, 64] width 389 height 32
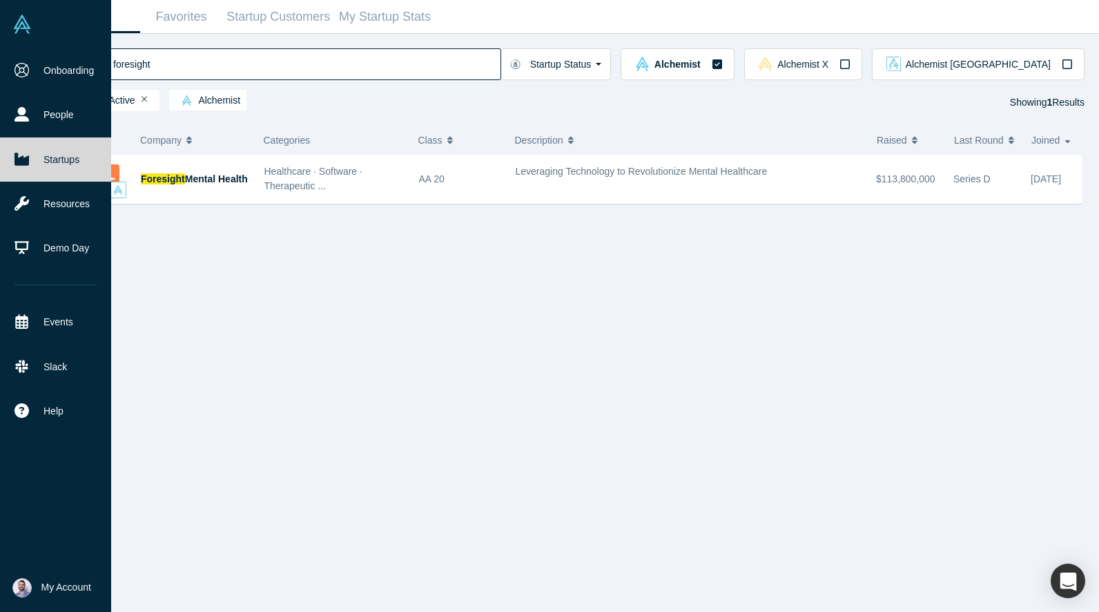
click at [90, 160] on link "Startups" at bounding box center [55, 159] width 111 height 44
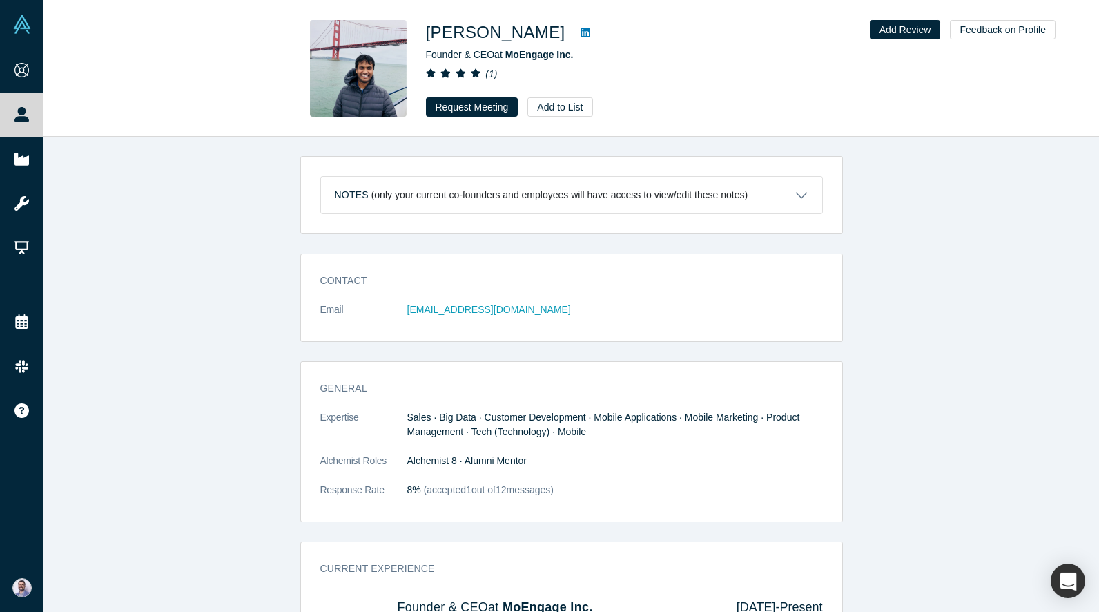
click at [385, 52] on img at bounding box center [358, 68] width 97 height 97
click at [581, 36] on icon at bounding box center [586, 32] width 10 height 11
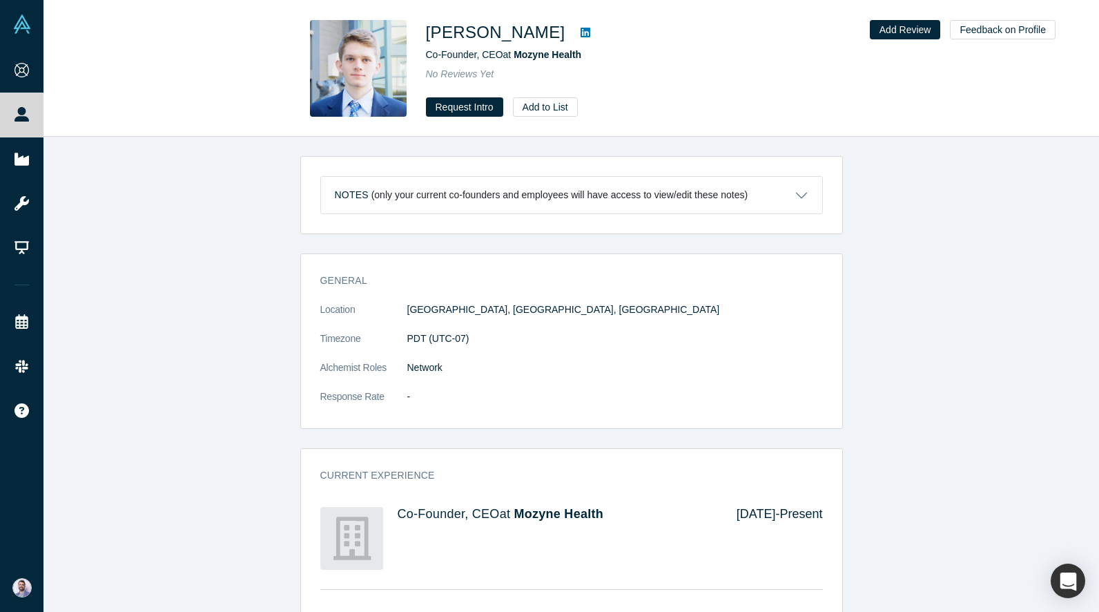
click at [587, 32] on icon at bounding box center [586, 32] width 10 height 11
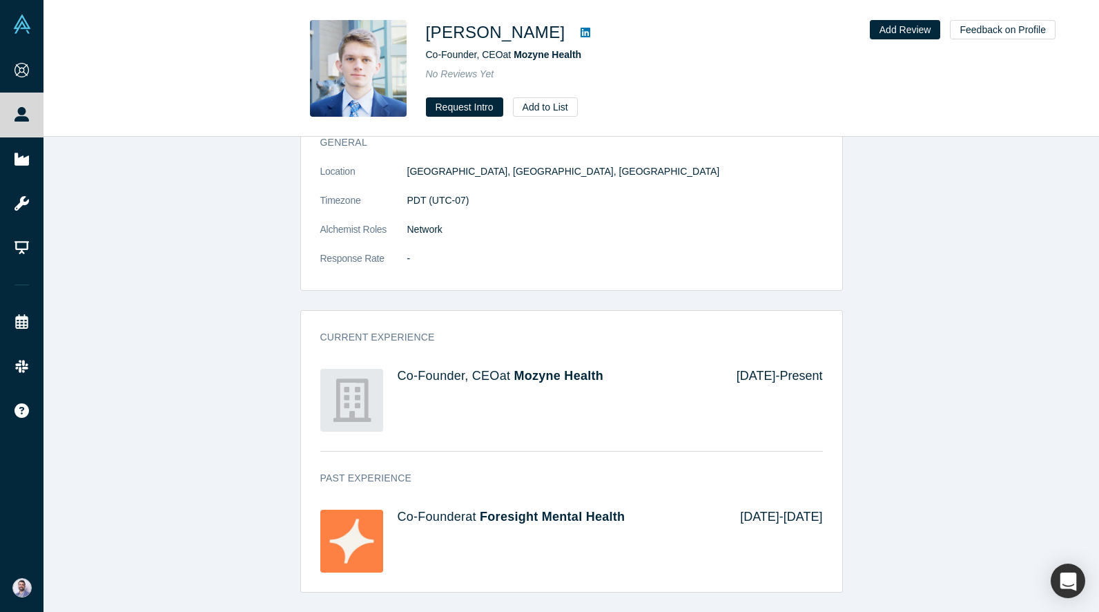
click at [594, 35] on link at bounding box center [585, 32] width 21 height 17
click at [596, 54] on div "Co-Founder, CEO at Mozyne Health" at bounding box center [619, 55] width 387 height 14
drag, startPoint x: 596, startPoint y: 54, endPoint x: 527, endPoint y: 57, distance: 69.1
click at [527, 57] on div "Co-Founder, CEO at Mozyne Health" at bounding box center [619, 55] width 387 height 14
copy span "Mozyne Health"
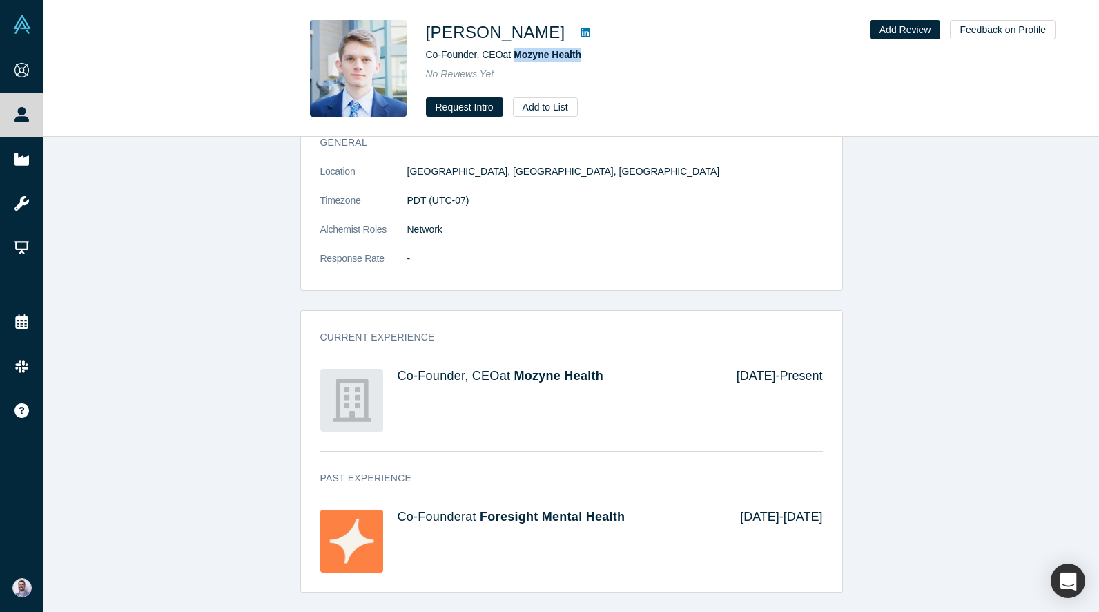
scroll to position [0, 0]
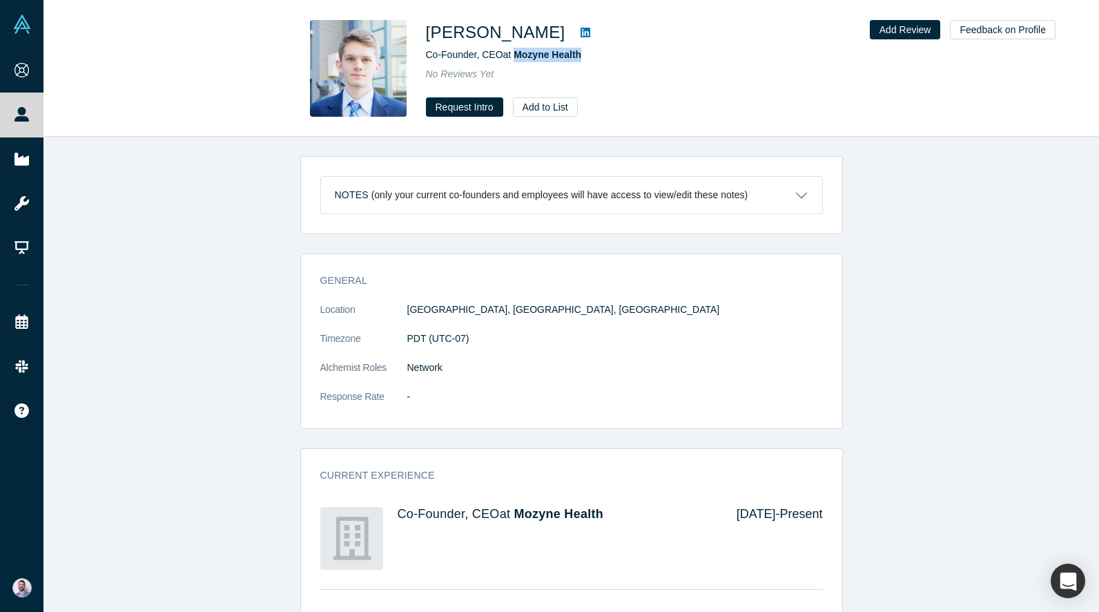
click at [547, 197] on p "(only your current co-founders and employees will have access to view/edit thes…" at bounding box center [559, 195] width 377 height 12
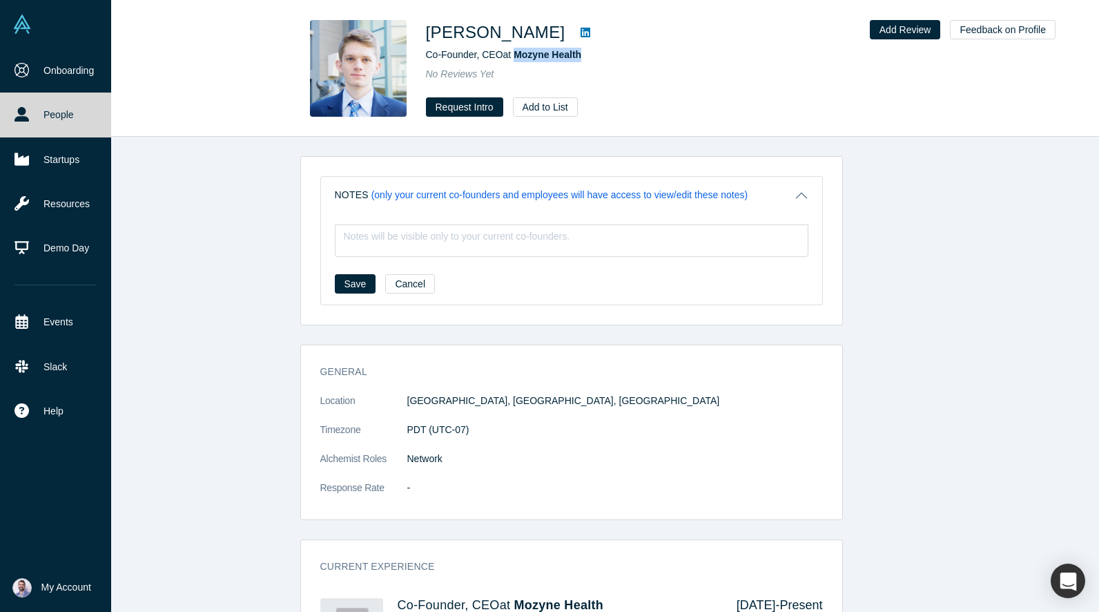
click at [61, 121] on link "People" at bounding box center [55, 115] width 111 height 44
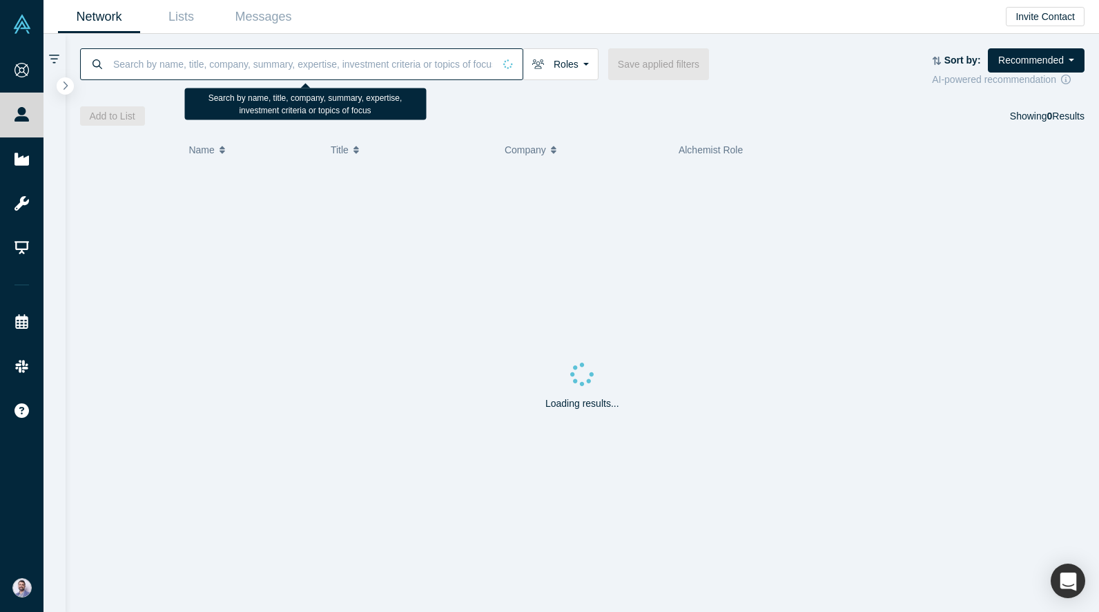
click at [265, 70] on input at bounding box center [303, 64] width 382 height 32
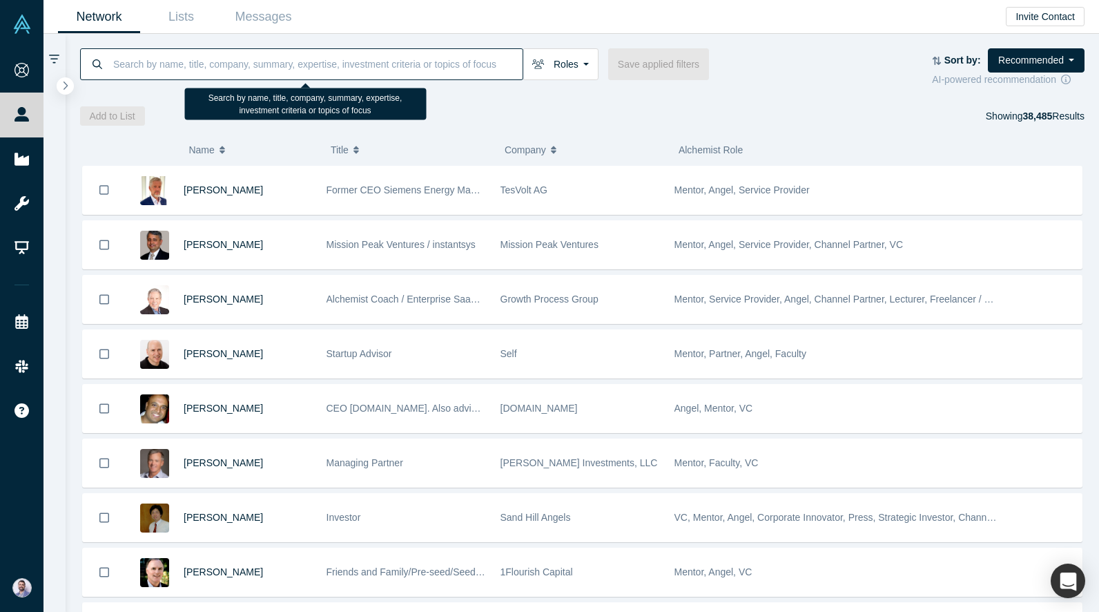
click at [265, 70] on input at bounding box center [317, 64] width 411 height 32
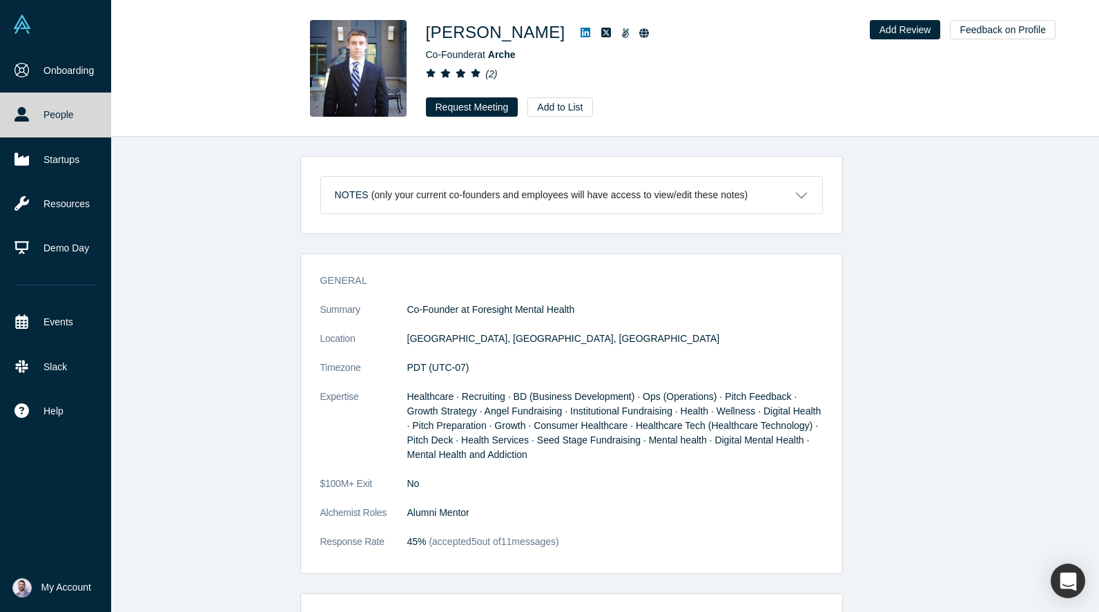
click at [108, 116] on link "People" at bounding box center [55, 115] width 111 height 44
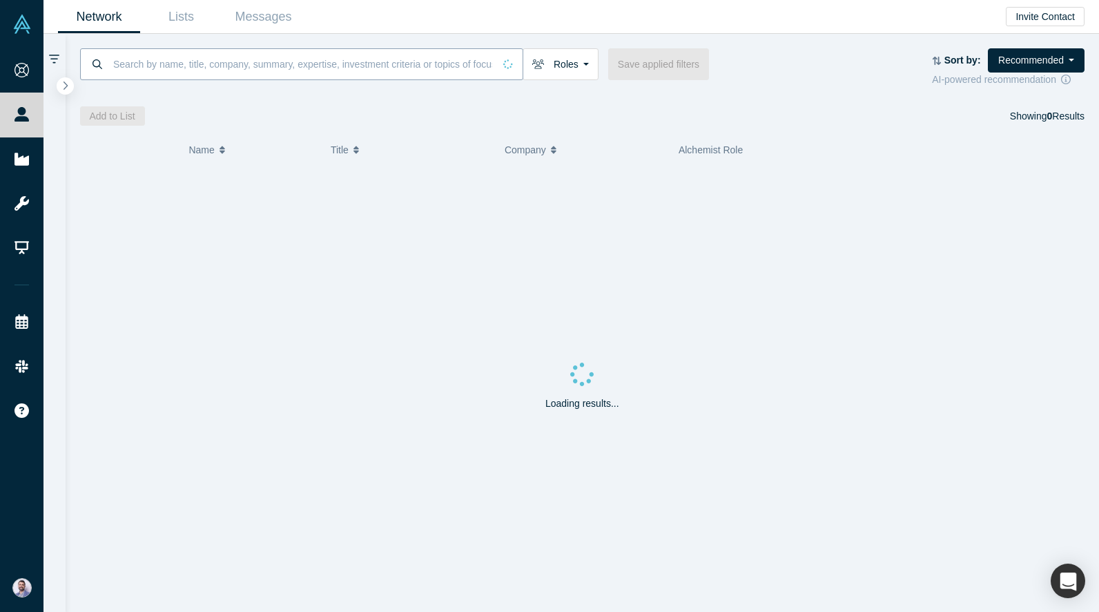
click at [294, 72] on input at bounding box center [303, 64] width 382 height 32
paste input "[PERSON_NAME]"
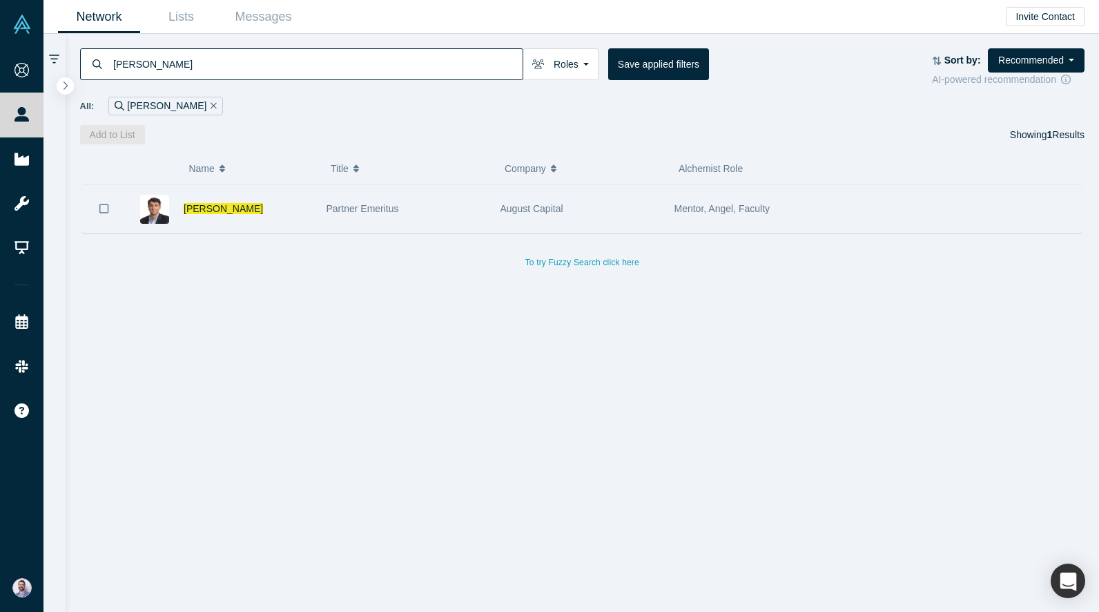
click at [246, 195] on div "[PERSON_NAME]" at bounding box center [248, 209] width 128 height 48
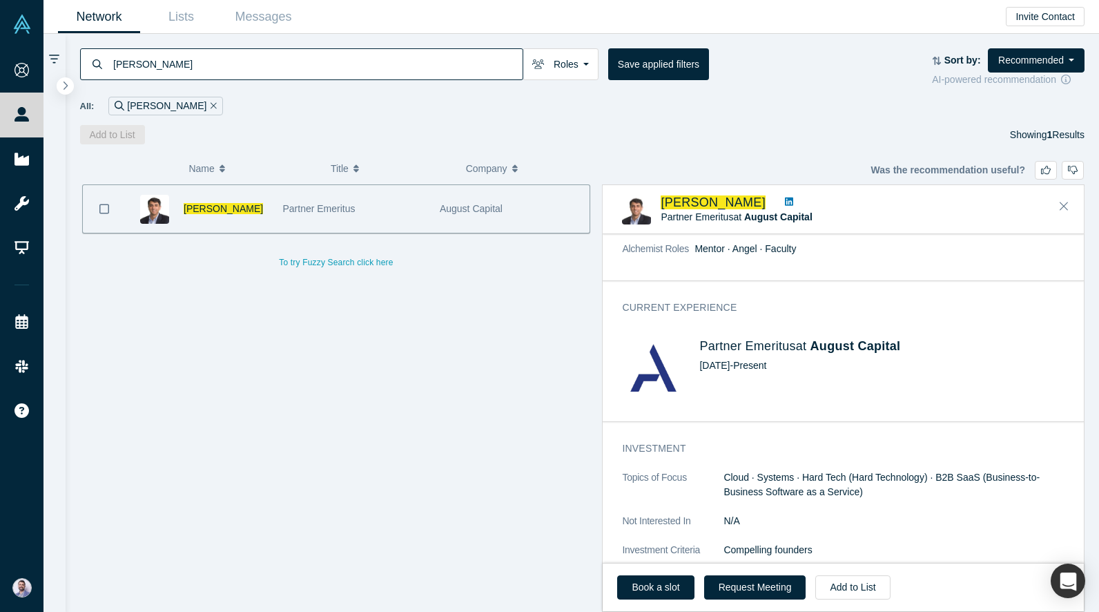
scroll to position [334, 0]
click at [293, 78] on input "[PERSON_NAME]" at bounding box center [317, 64] width 411 height 32
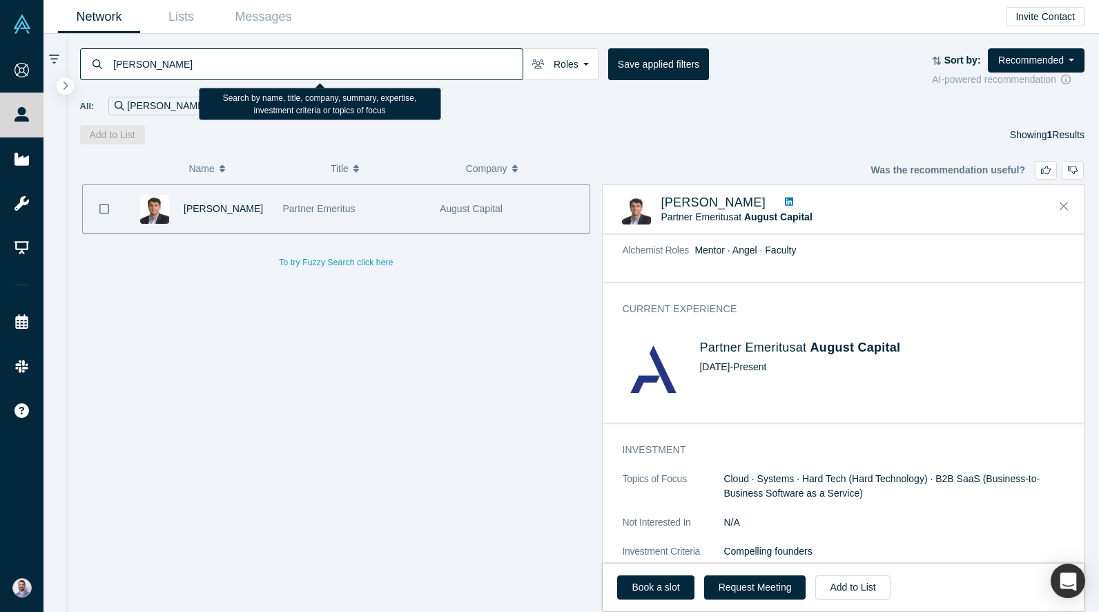
type input "[PERSON_NAME]"
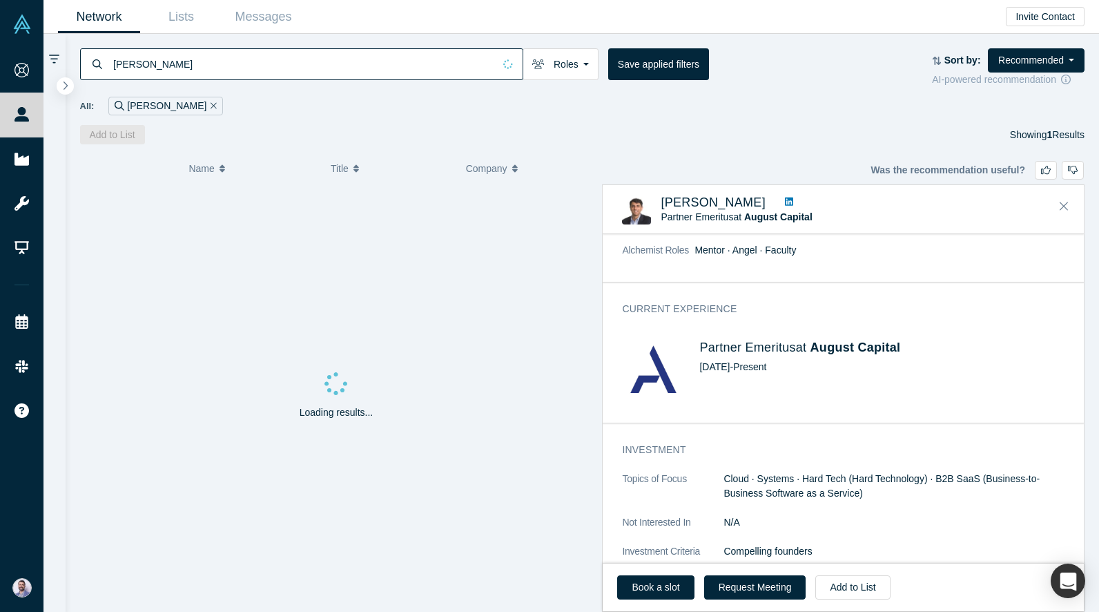
click at [576, 120] on div "[PERSON_NAME] Roles Founders Faculty Mentors Alumni Mentor Angels VCs Corporate…" at bounding box center [583, 89] width 1034 height 110
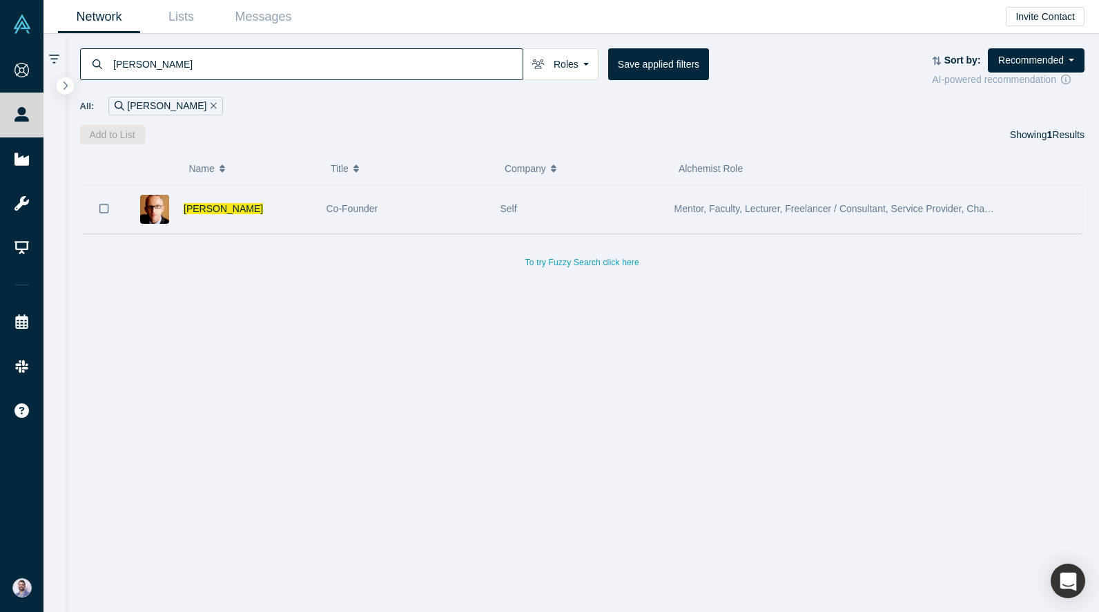
click at [273, 211] on div "[PERSON_NAME]" at bounding box center [248, 209] width 128 height 48
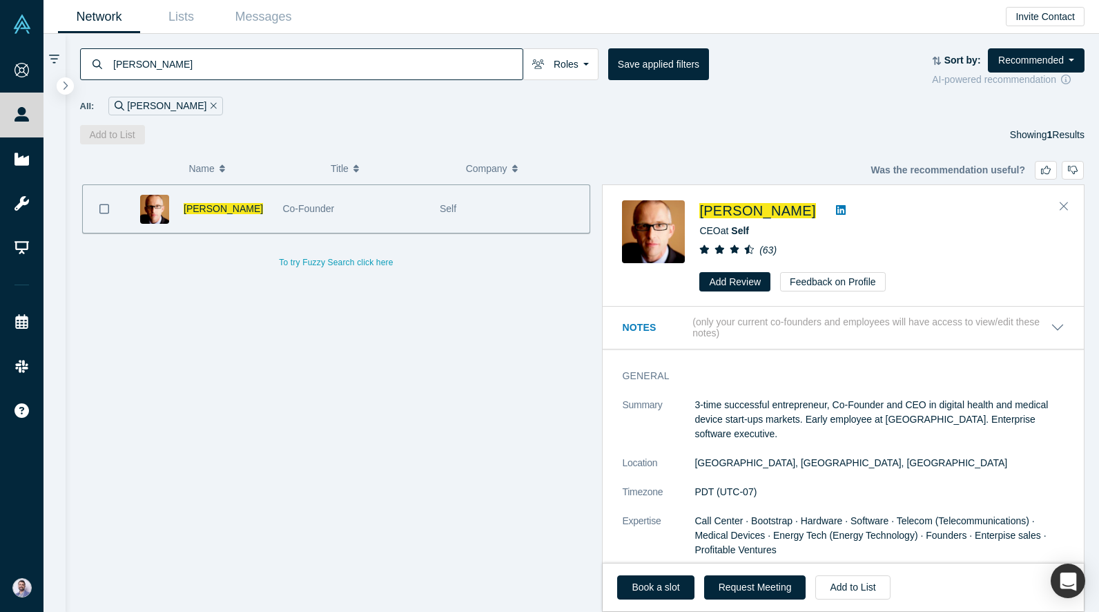
click at [1062, 331] on button "Notes (only your current co-founders and employees will have access to view/edi…" at bounding box center [843, 327] width 443 height 23
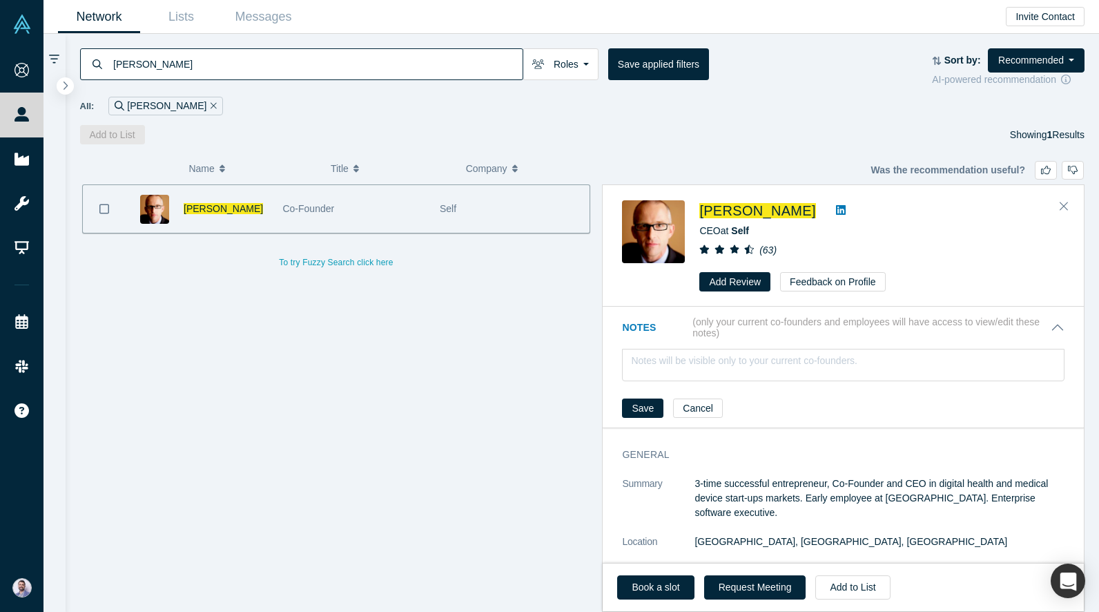
click at [1062, 331] on button "Notes (only your current co-founders and employees will have access to view/edi…" at bounding box center [843, 327] width 443 height 23
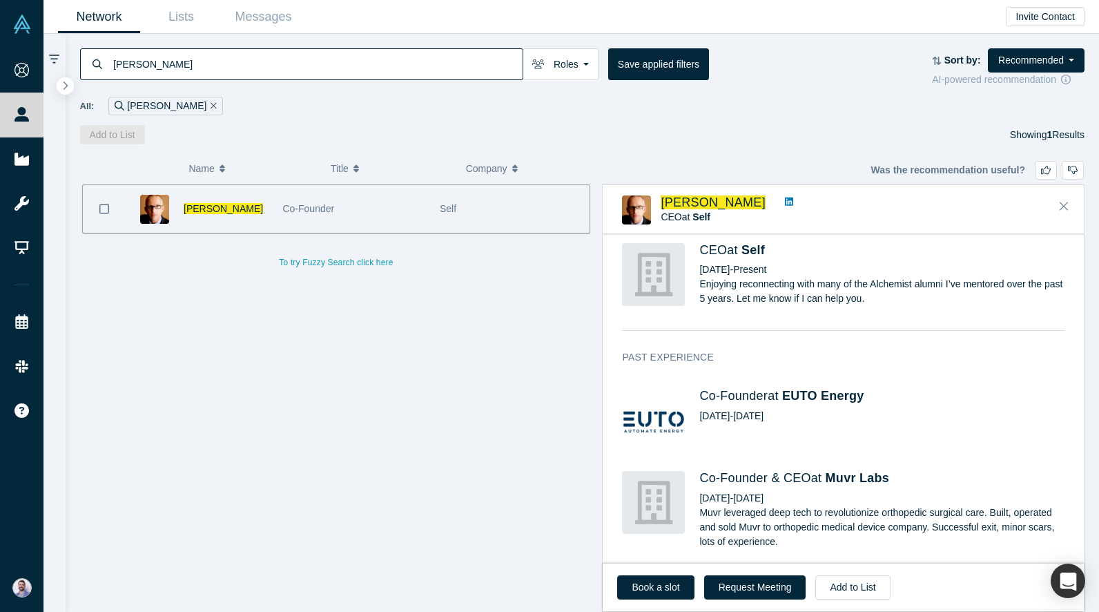
scroll to position [405, 0]
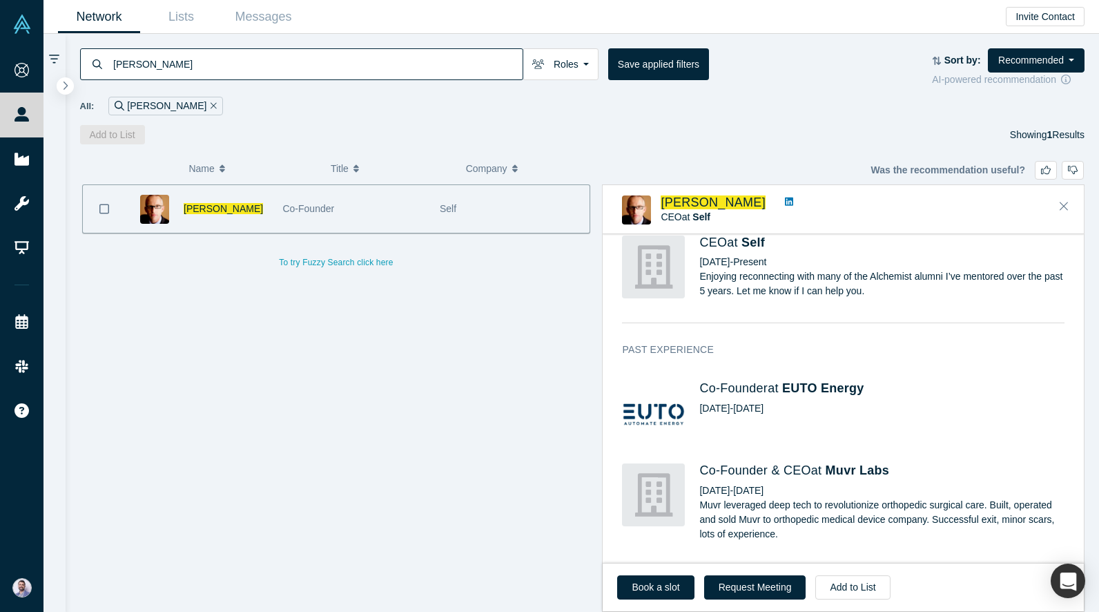
click at [401, 65] on input "robert winder" at bounding box center [317, 64] width 411 height 32
paste input "Joseph Pantoga"
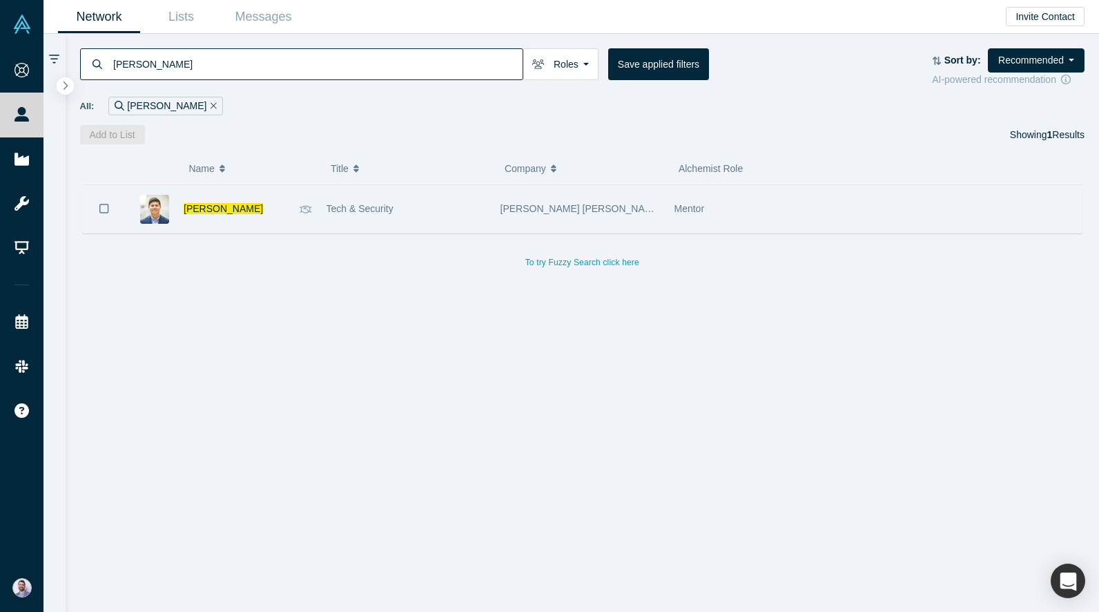
click at [258, 220] on div "Joseph Pantoga" at bounding box center [238, 209] width 109 height 48
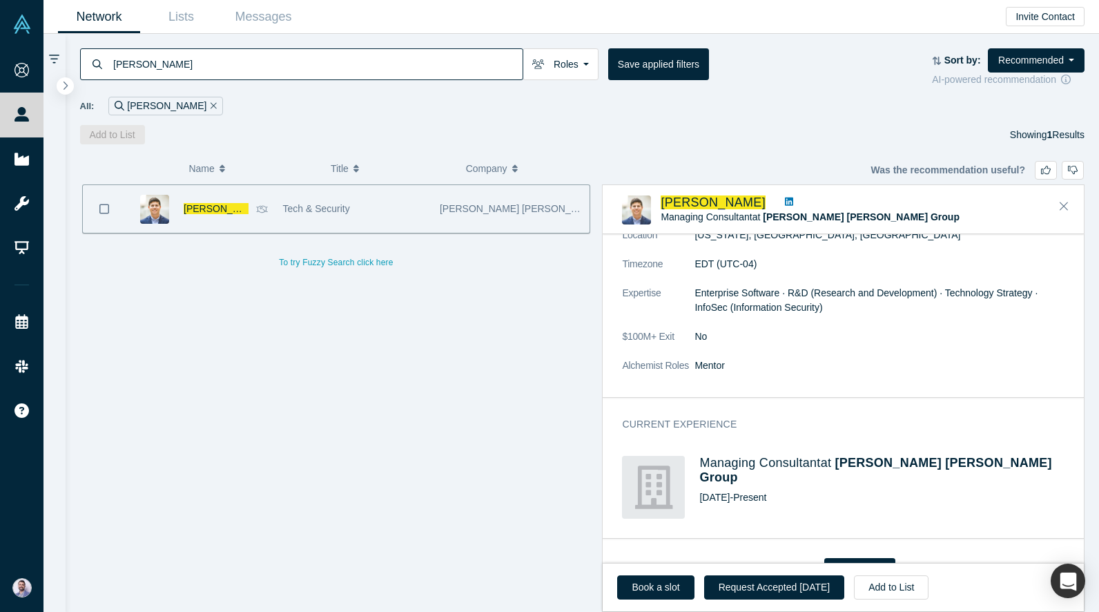
scroll to position [305, 0]
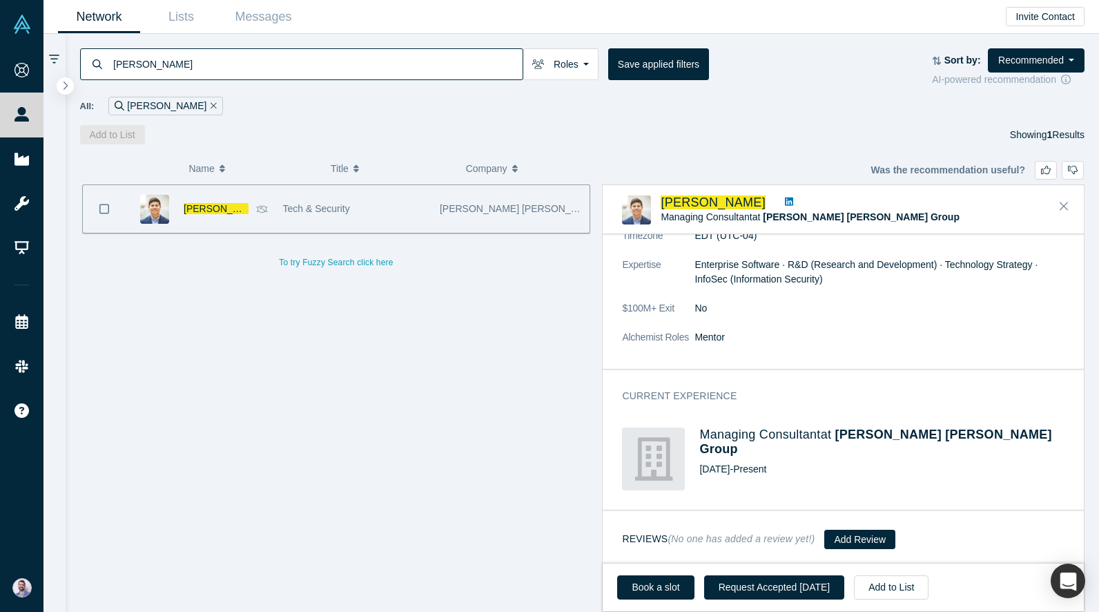
click at [329, 72] on input "Joseph Pantoga" at bounding box center [317, 64] width 411 height 32
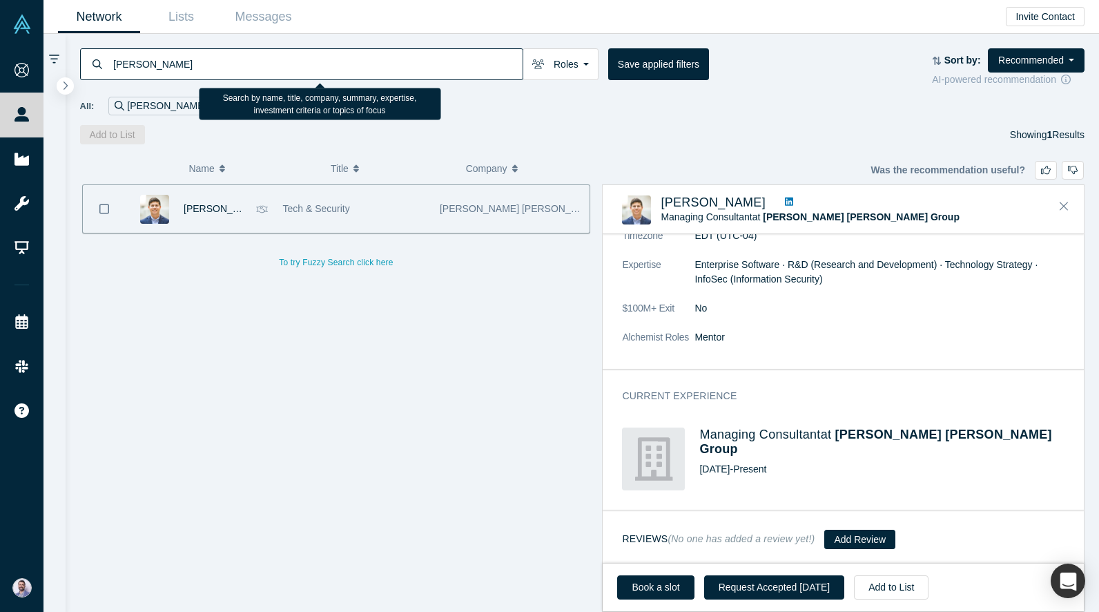
type input "michael chang"
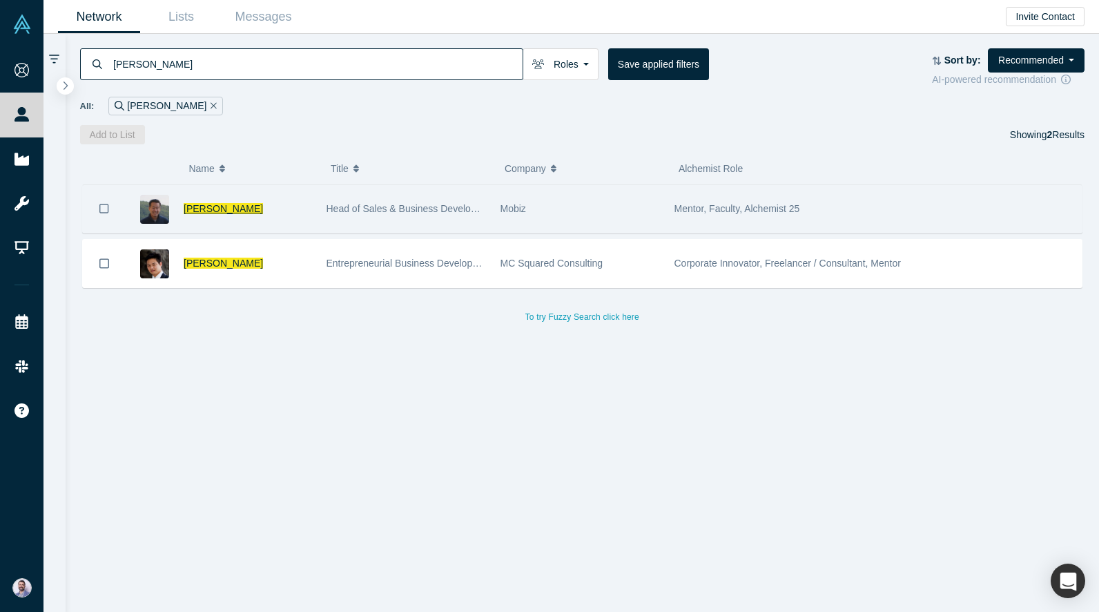
click at [235, 209] on span "[PERSON_NAME]" at bounding box center [223, 208] width 79 height 11
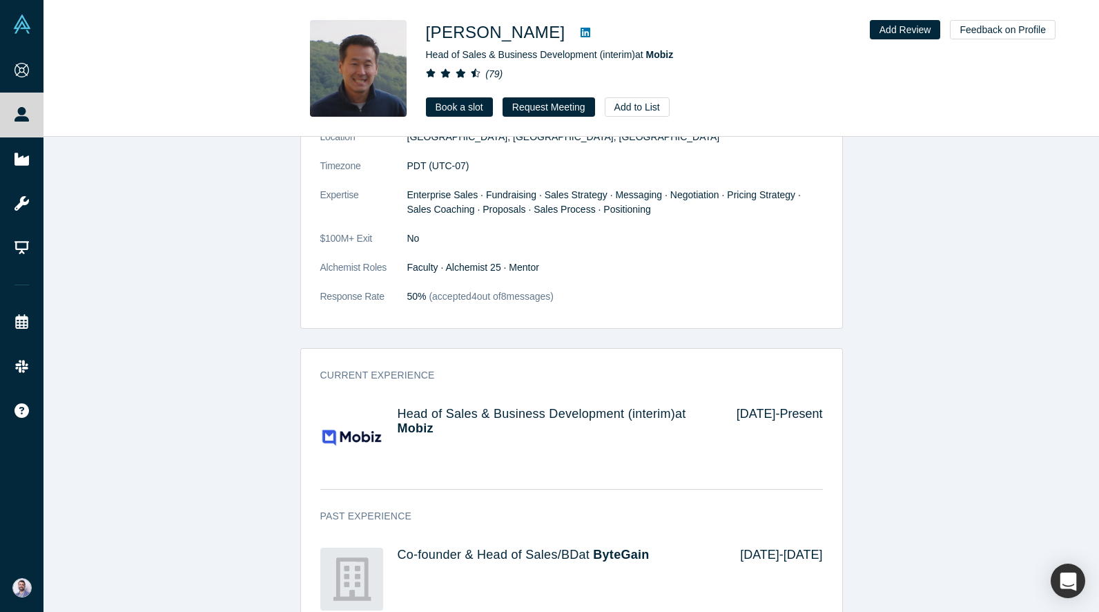
scroll to position [648, 0]
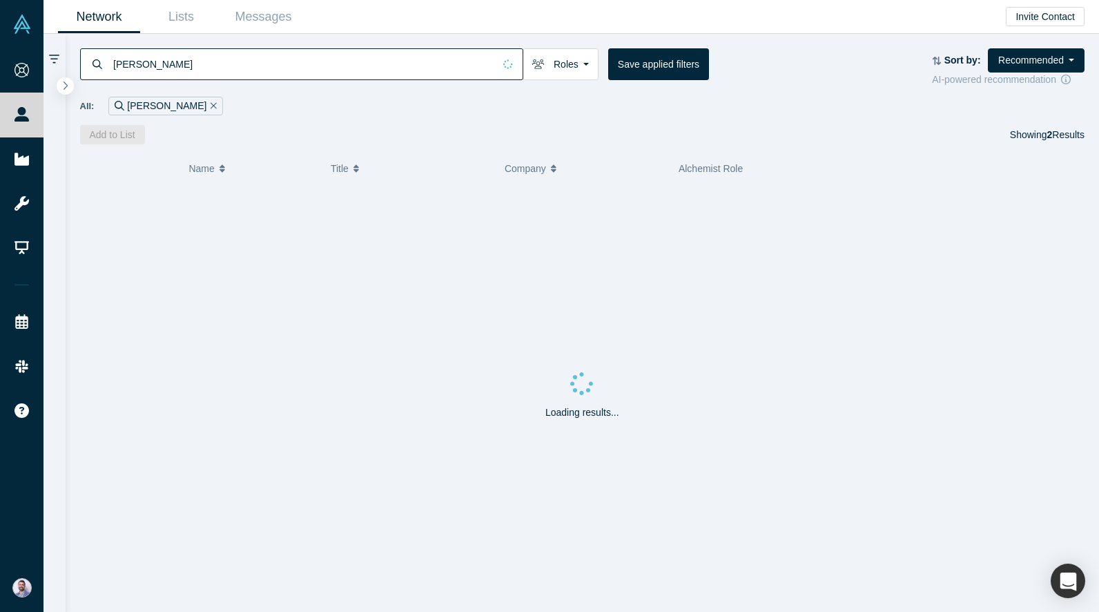
click at [342, 77] on input "michael chang" at bounding box center [303, 64] width 382 height 32
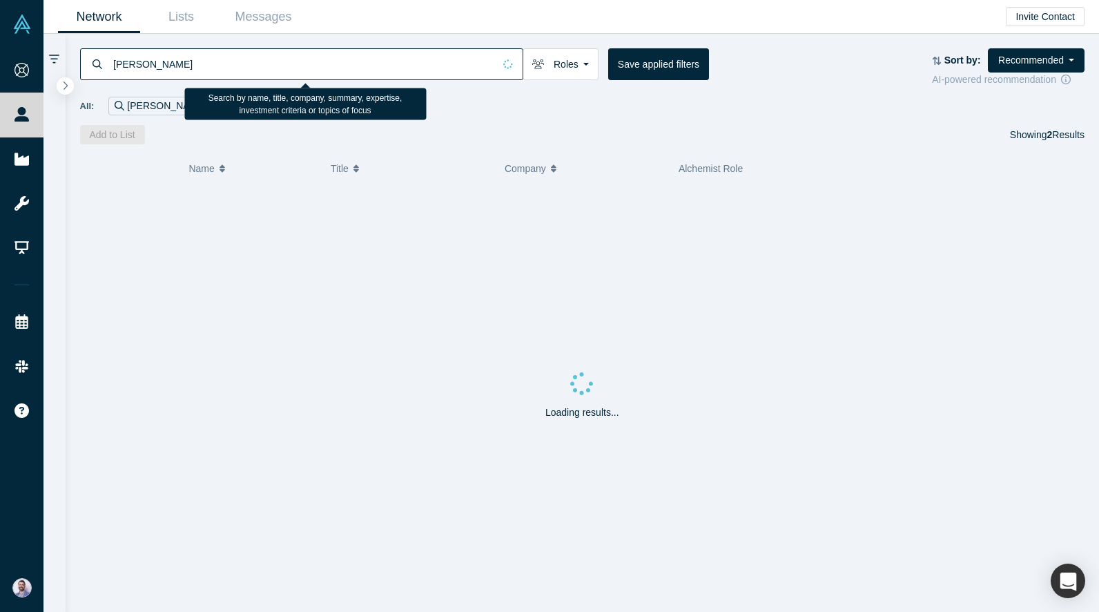
click at [342, 77] on input "michael chang" at bounding box center [303, 64] width 382 height 32
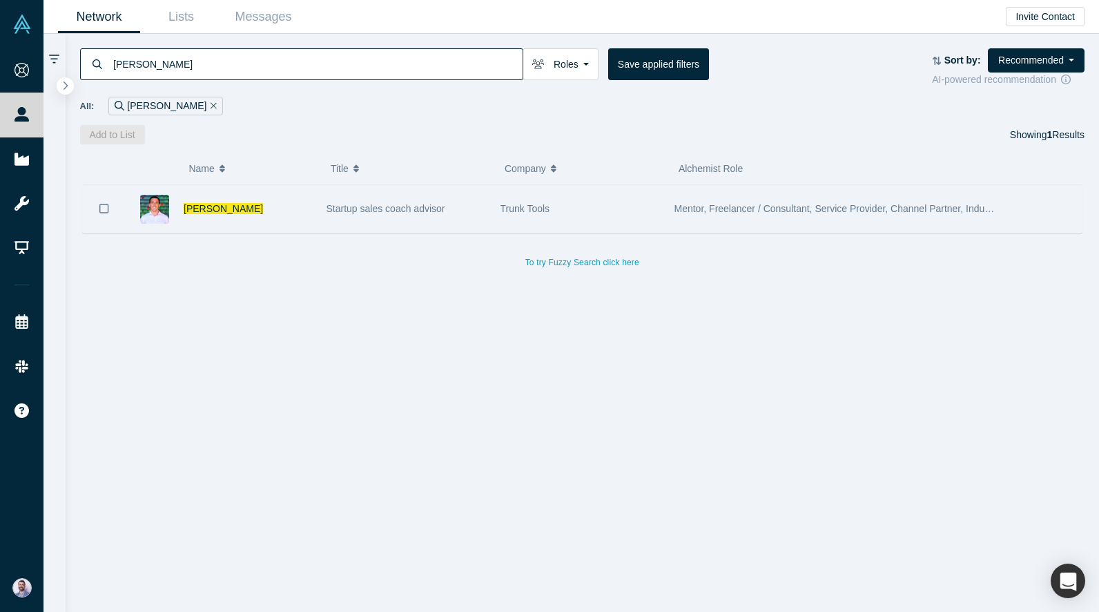
click at [242, 211] on div "Dan Oakes" at bounding box center [248, 209] width 128 height 48
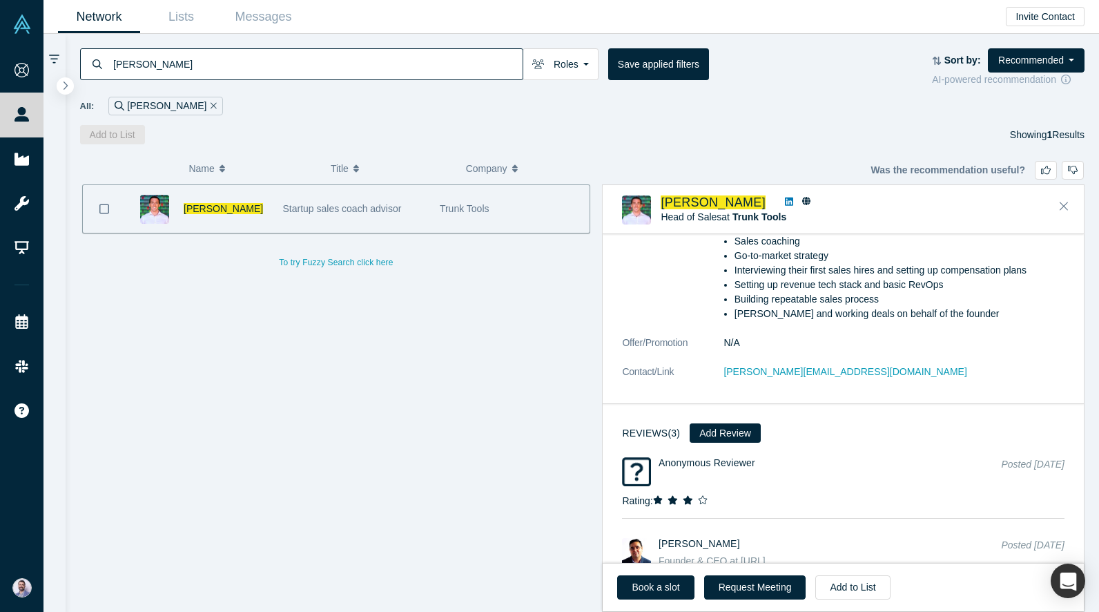
scroll to position [785, 0]
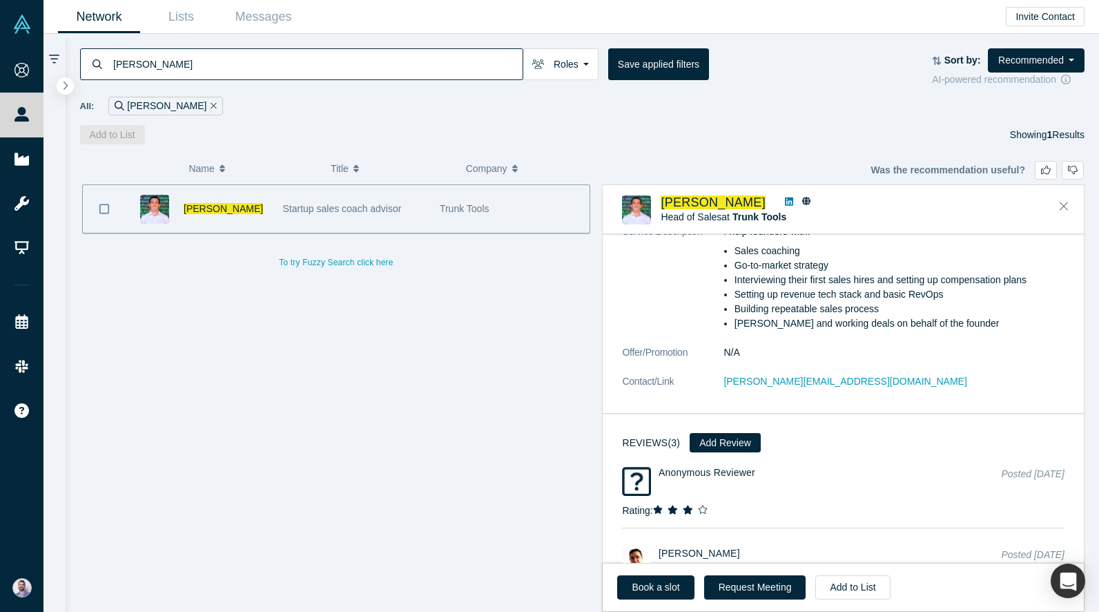
click at [262, 64] on input "dan oakes" at bounding box center [317, 64] width 411 height 32
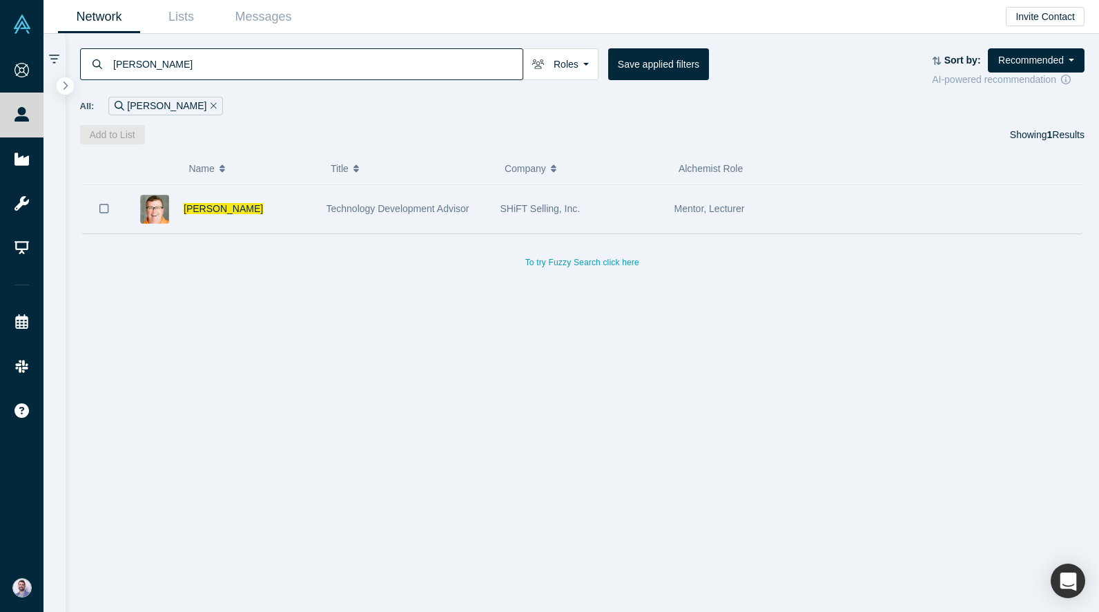
click at [233, 204] on div "Craig Elias" at bounding box center [248, 209] width 128 height 48
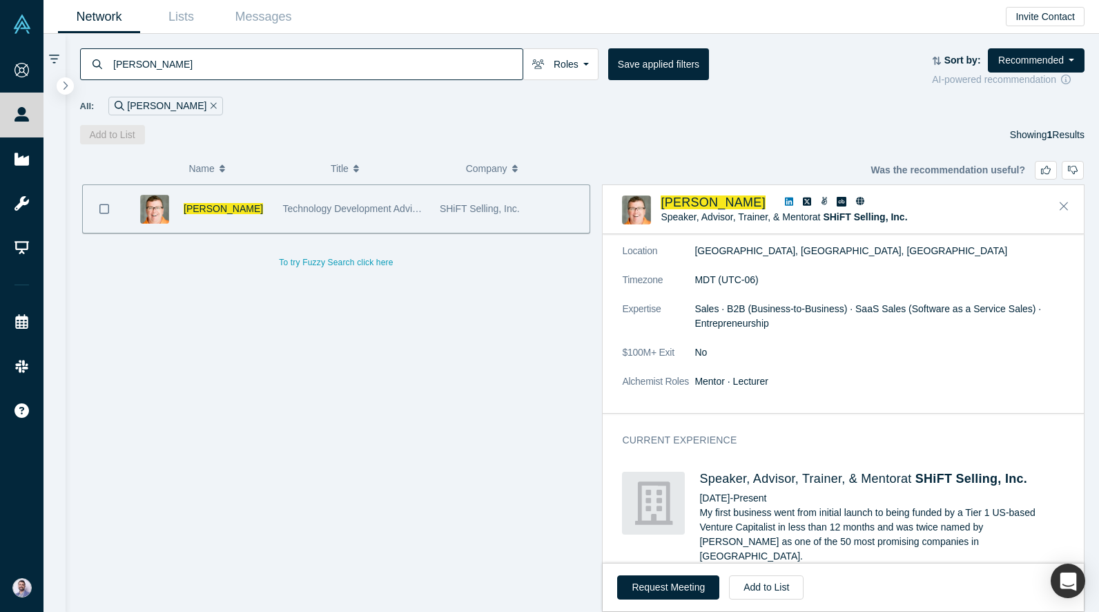
scroll to position [877, 0]
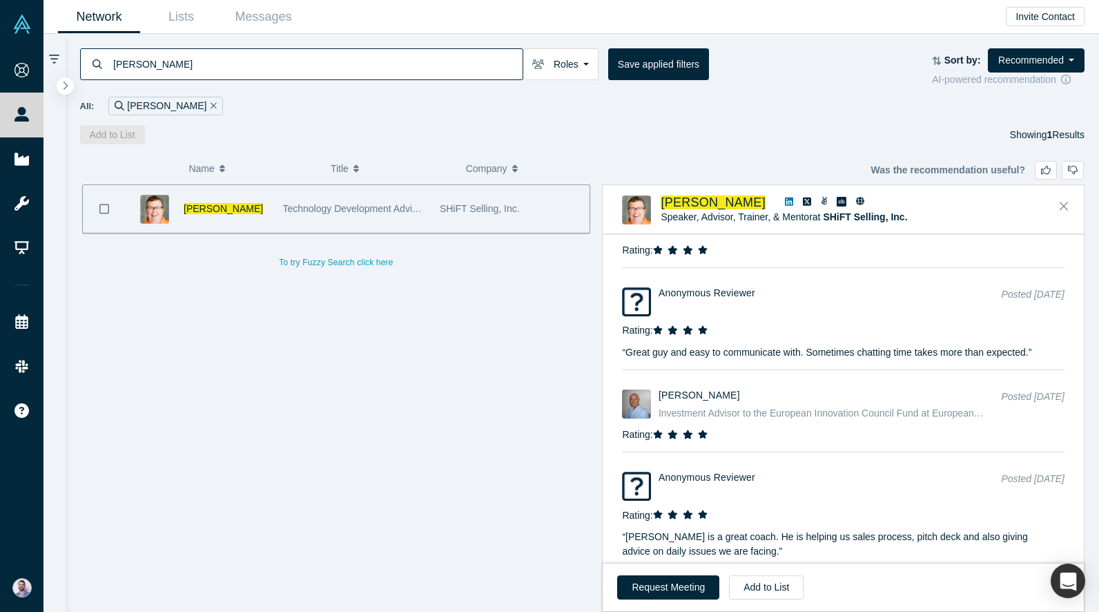
click at [195, 59] on input "craig elias" at bounding box center [317, 64] width 411 height 32
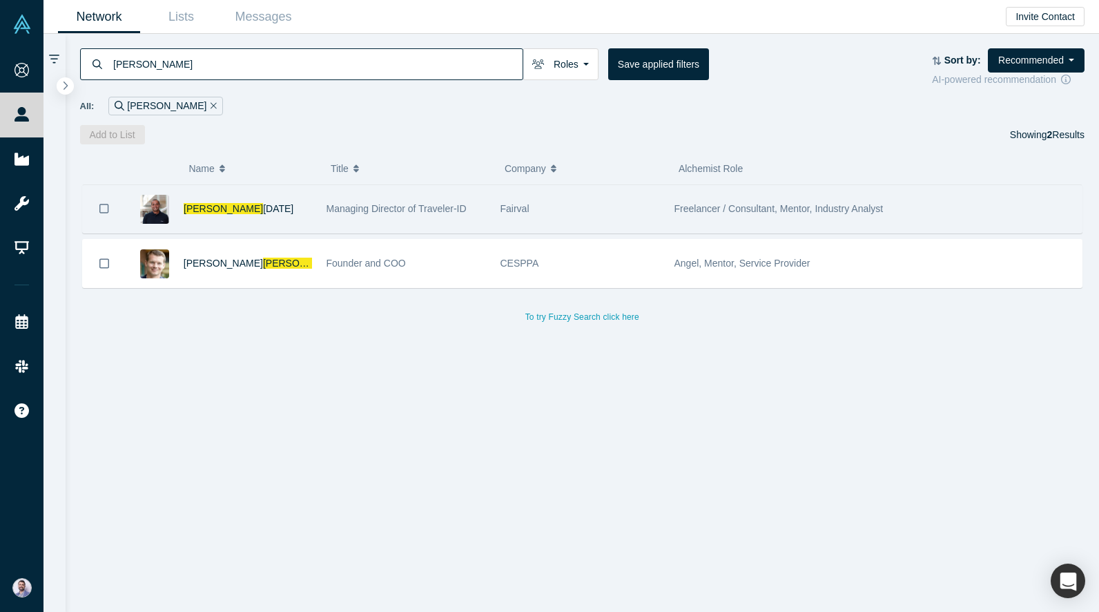
click at [240, 211] on div "Landry Holi" at bounding box center [248, 209] width 128 height 48
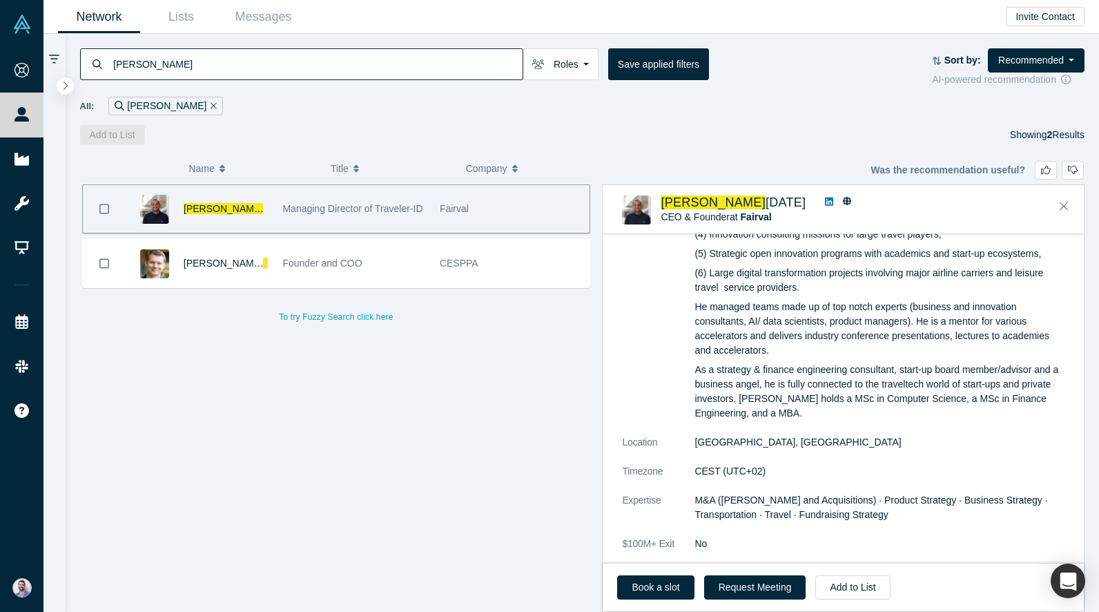
scroll to position [661, 0]
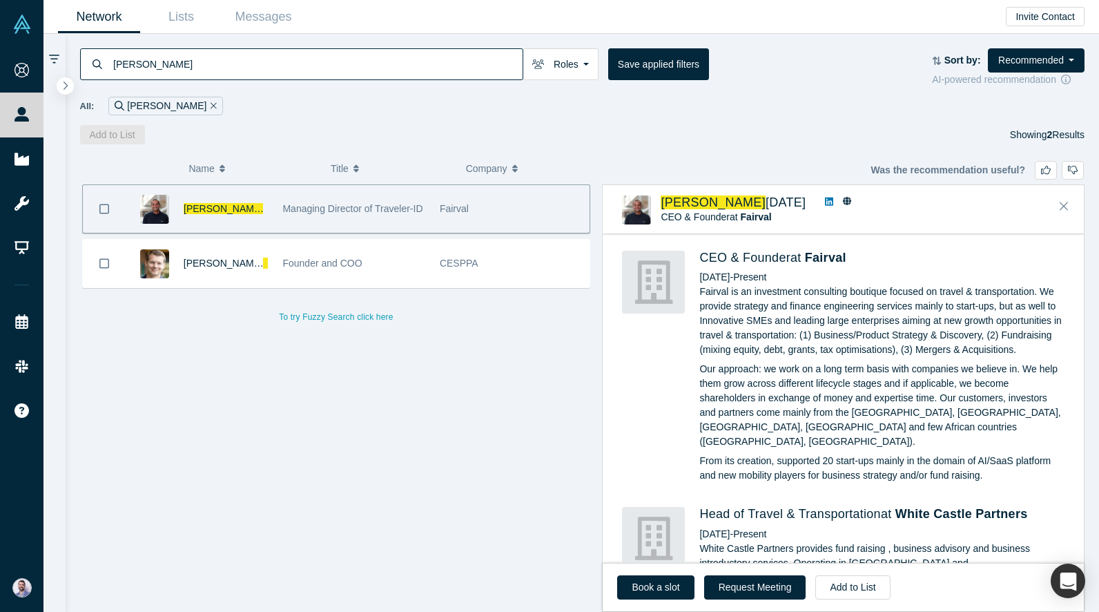
click at [525, 398] on div "Landry Holi Managing Director of Traveler-ID Fairval Clark Landry Founder and C…" at bounding box center [336, 397] width 513 height 427
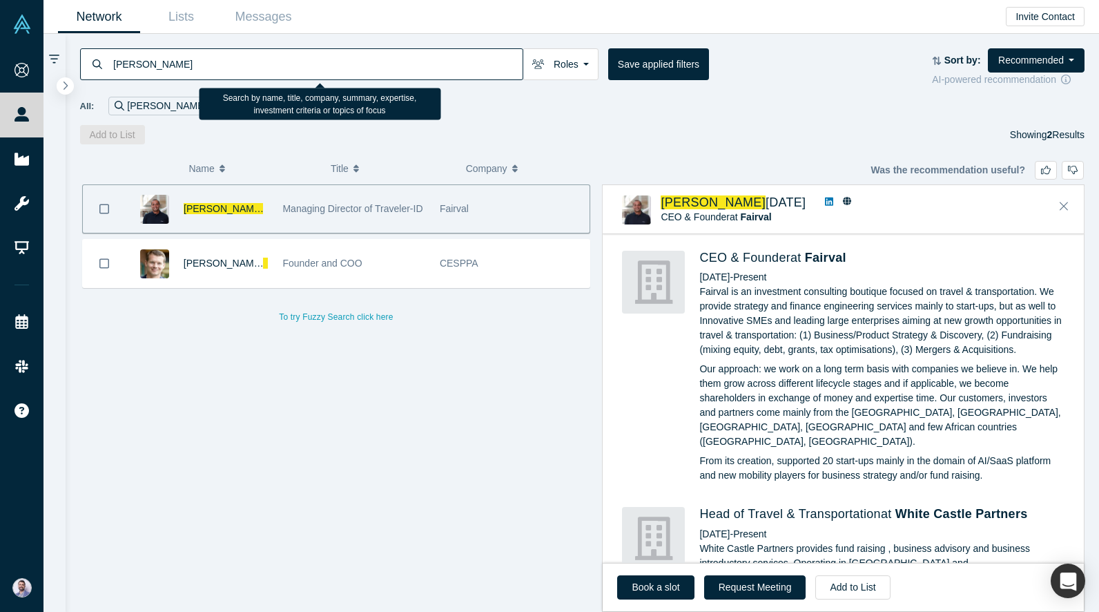
click at [305, 60] on input "landry" at bounding box center [317, 64] width 411 height 32
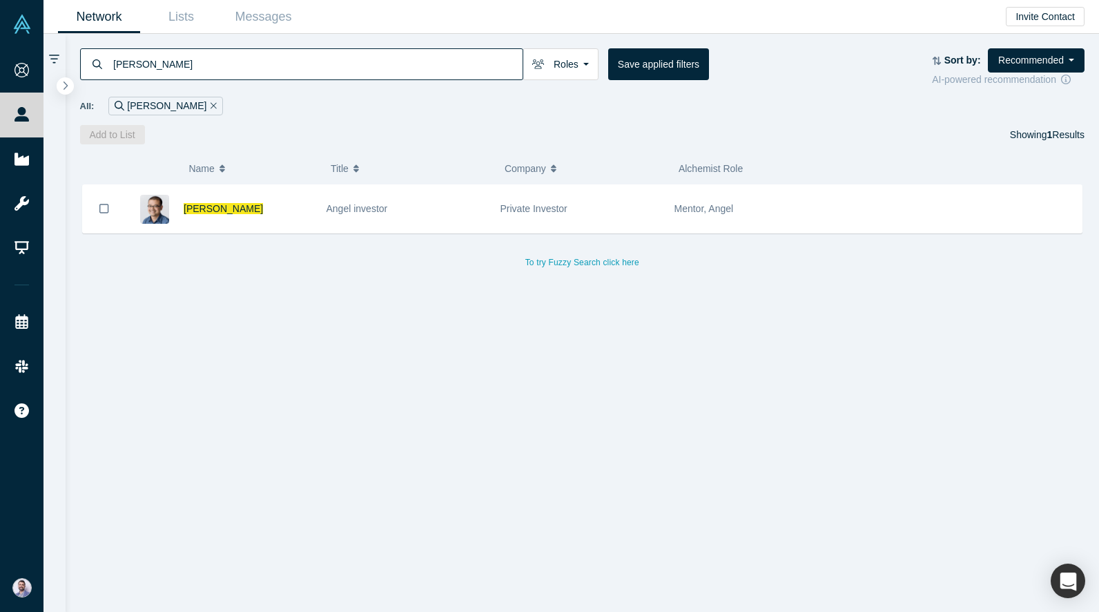
paste input "Maia Hightower"
paste input "James Ward"
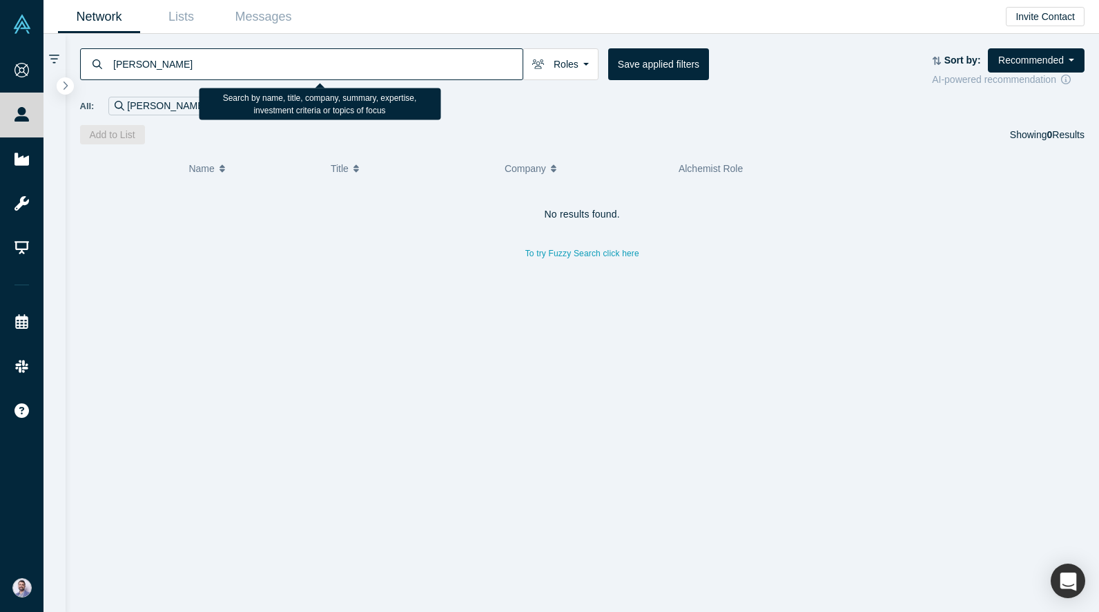
paste input "Peter Wermter"
paste input "Michael Wolfe"
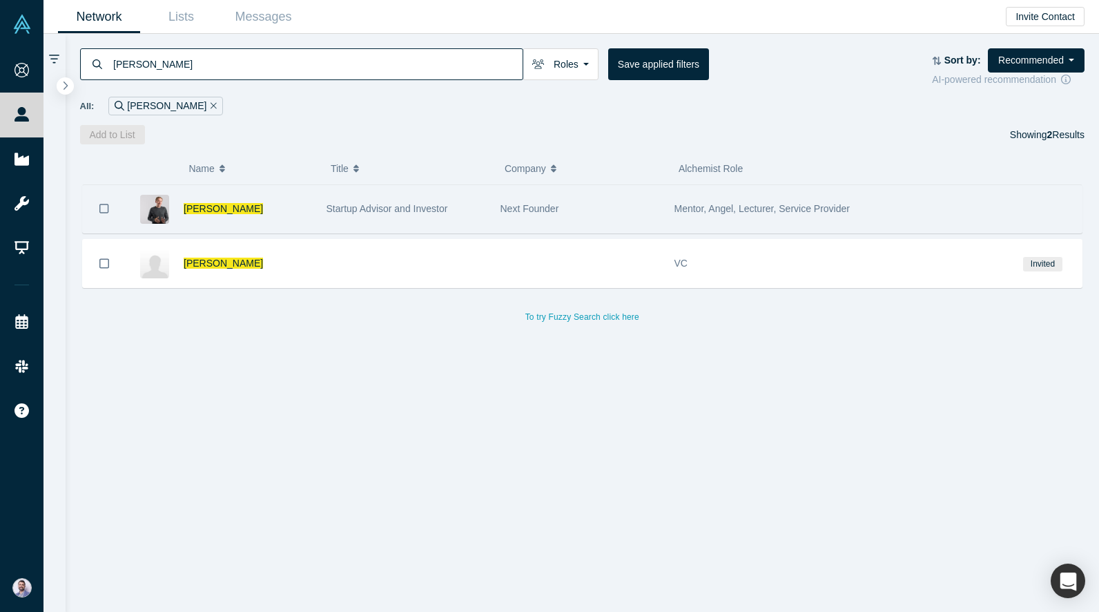
click at [313, 206] on div "Michael Wolfe" at bounding box center [222, 209] width 193 height 48
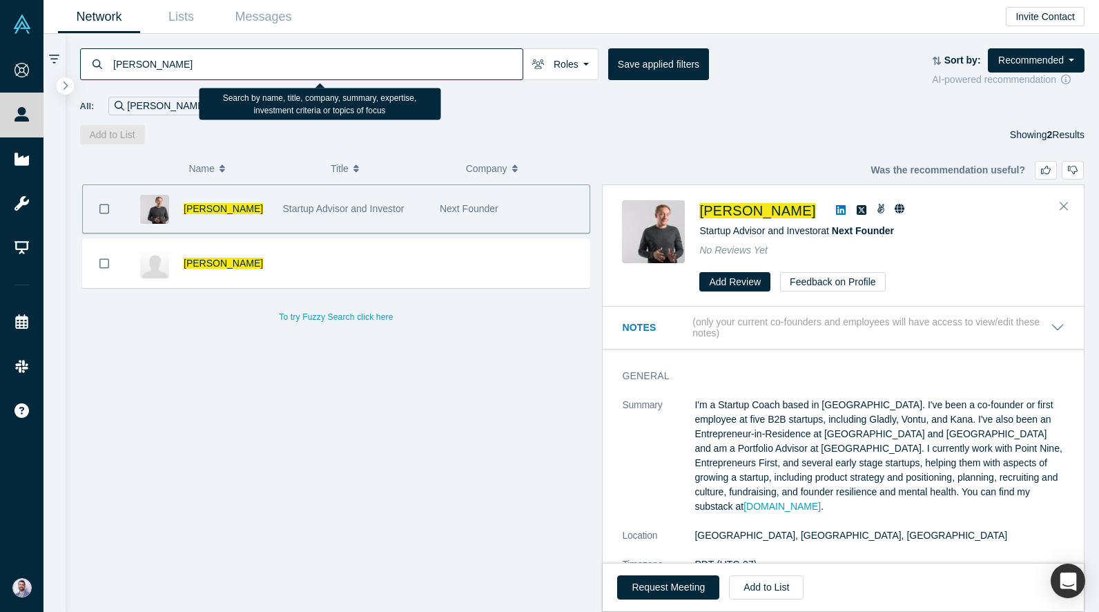
click at [353, 64] on input "Michael Wolfe" at bounding box center [317, 64] width 411 height 32
paste input "Alexey Ovsyannikov"
type input "Alexey Ovsyannikov"
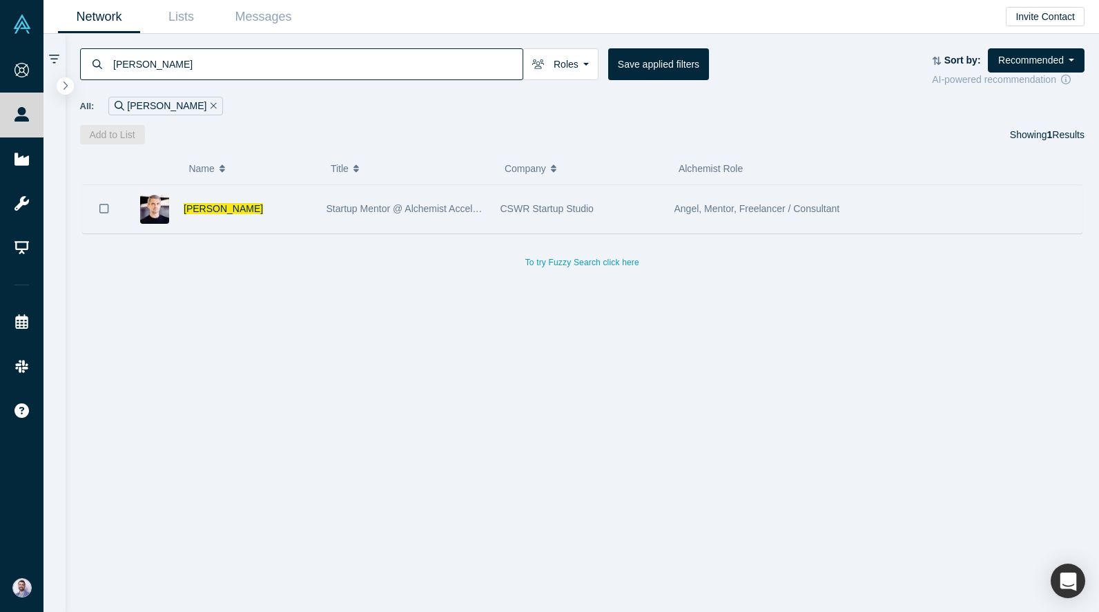
click at [280, 222] on div "Alexey Ovsyannikov" at bounding box center [248, 209] width 128 height 48
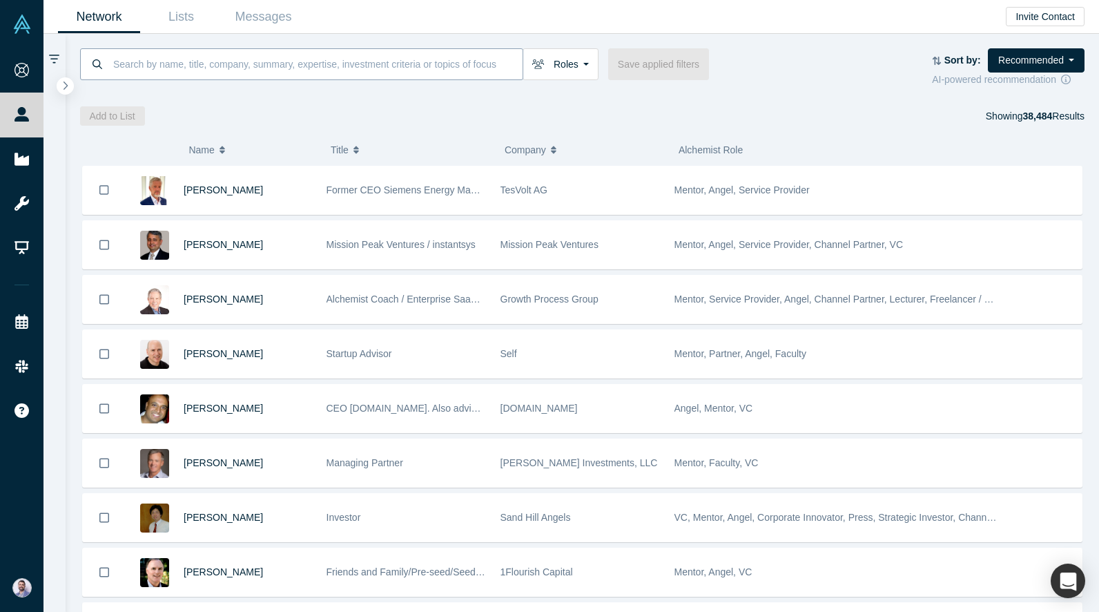
click at [181, 68] on input at bounding box center [317, 64] width 411 height 32
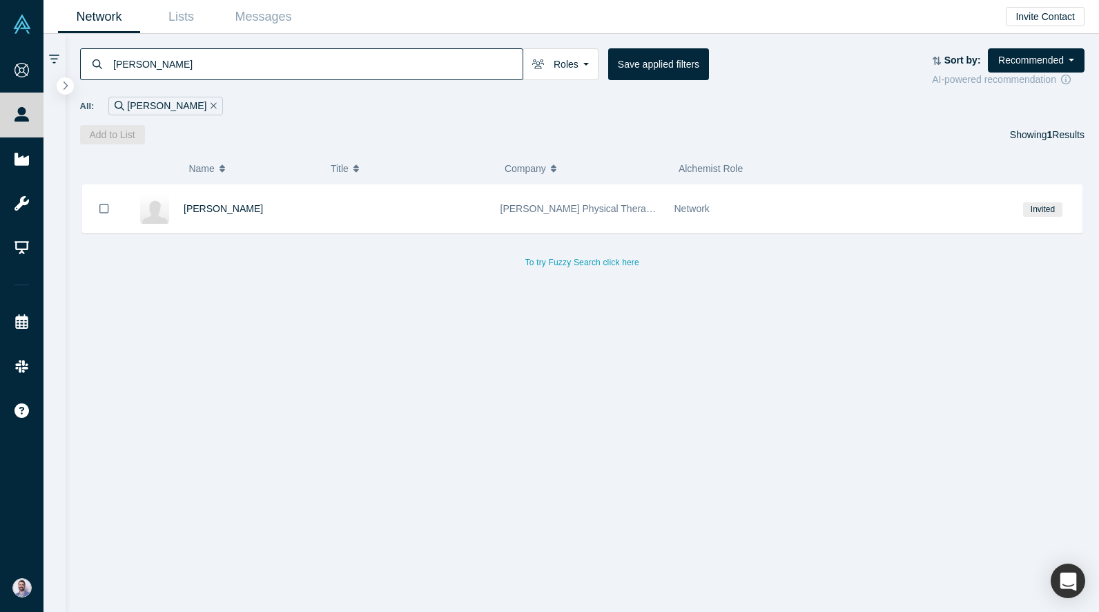
type input "[PERSON_NAME]"
